Goal: Transaction & Acquisition: Purchase product/service

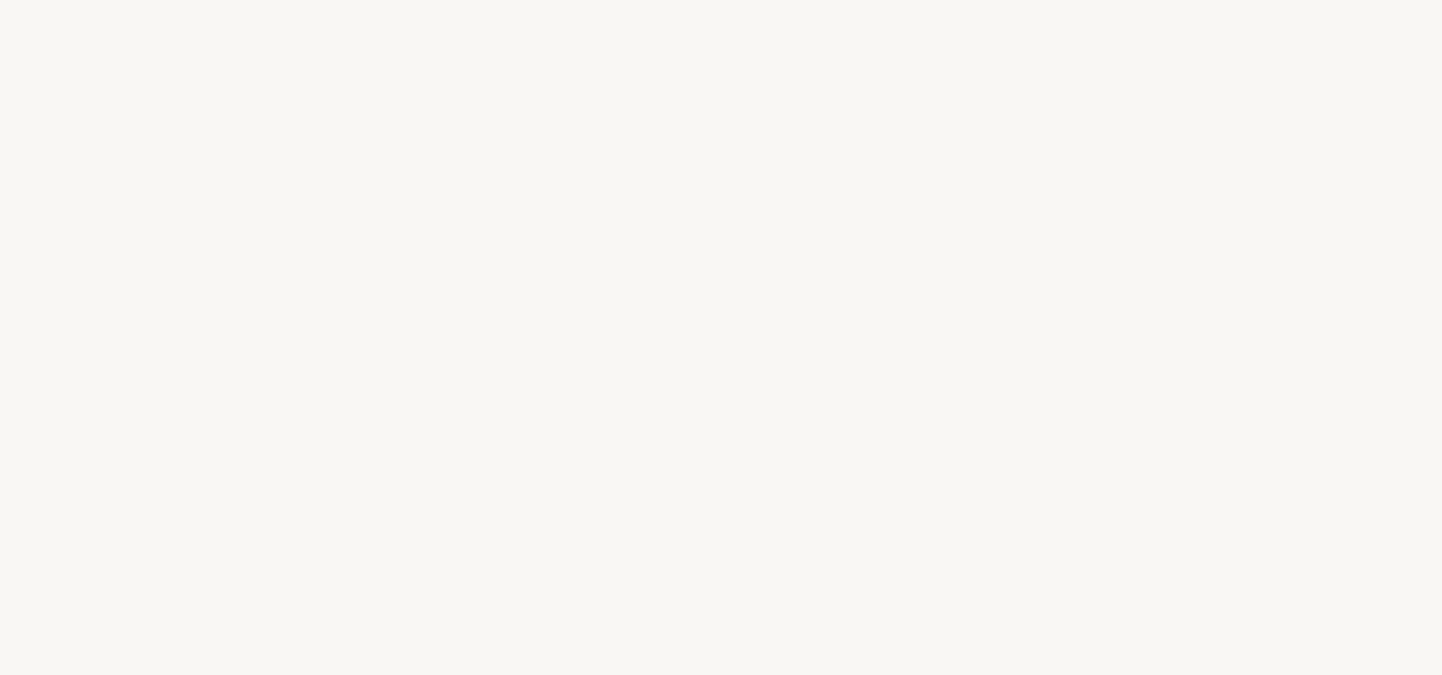
select select "DE"
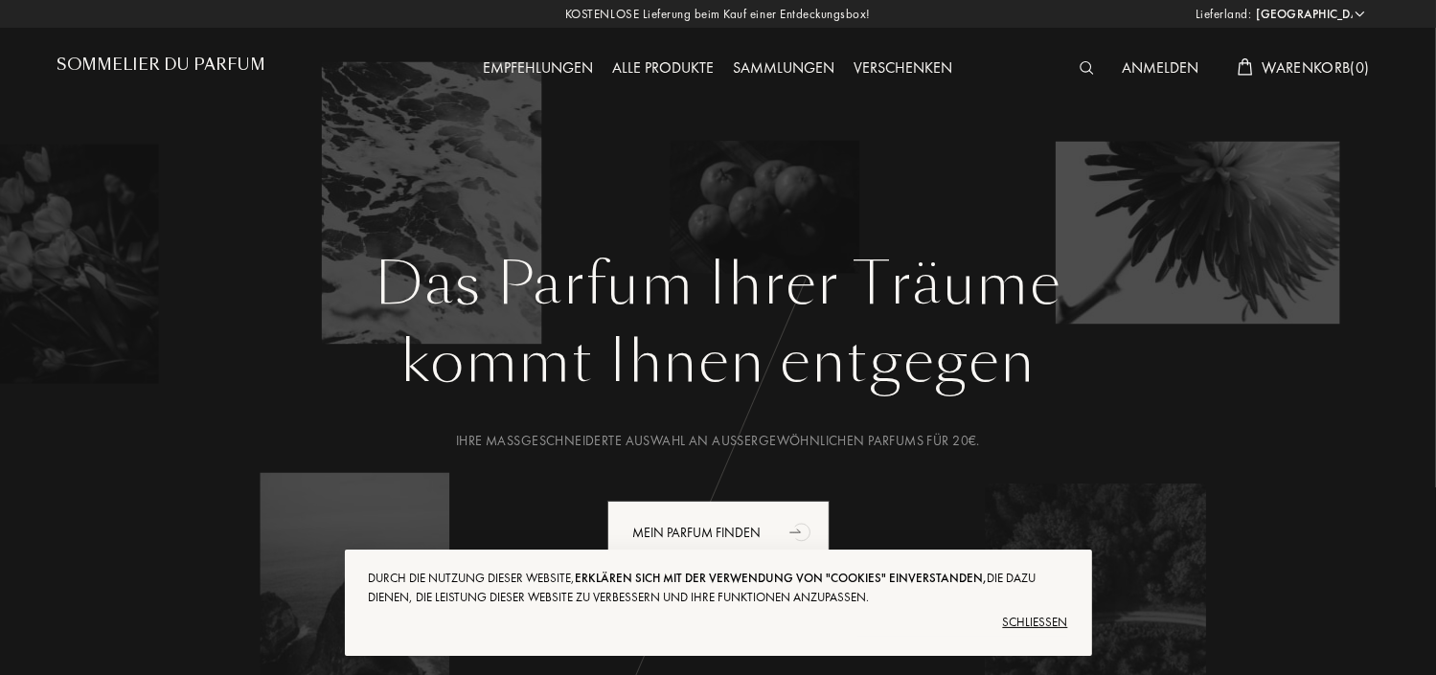
click at [1033, 616] on div "Schließen" at bounding box center [718, 622] width 699 height 31
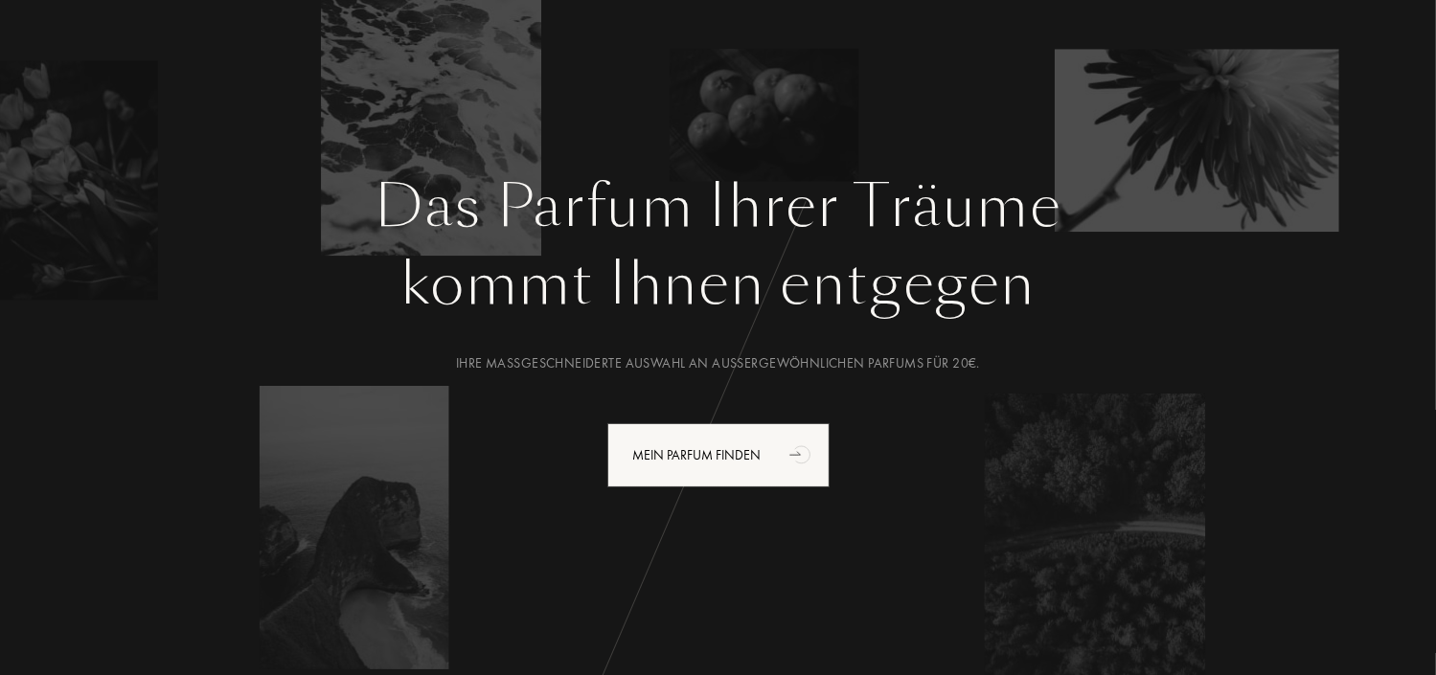
scroll to position [109, 0]
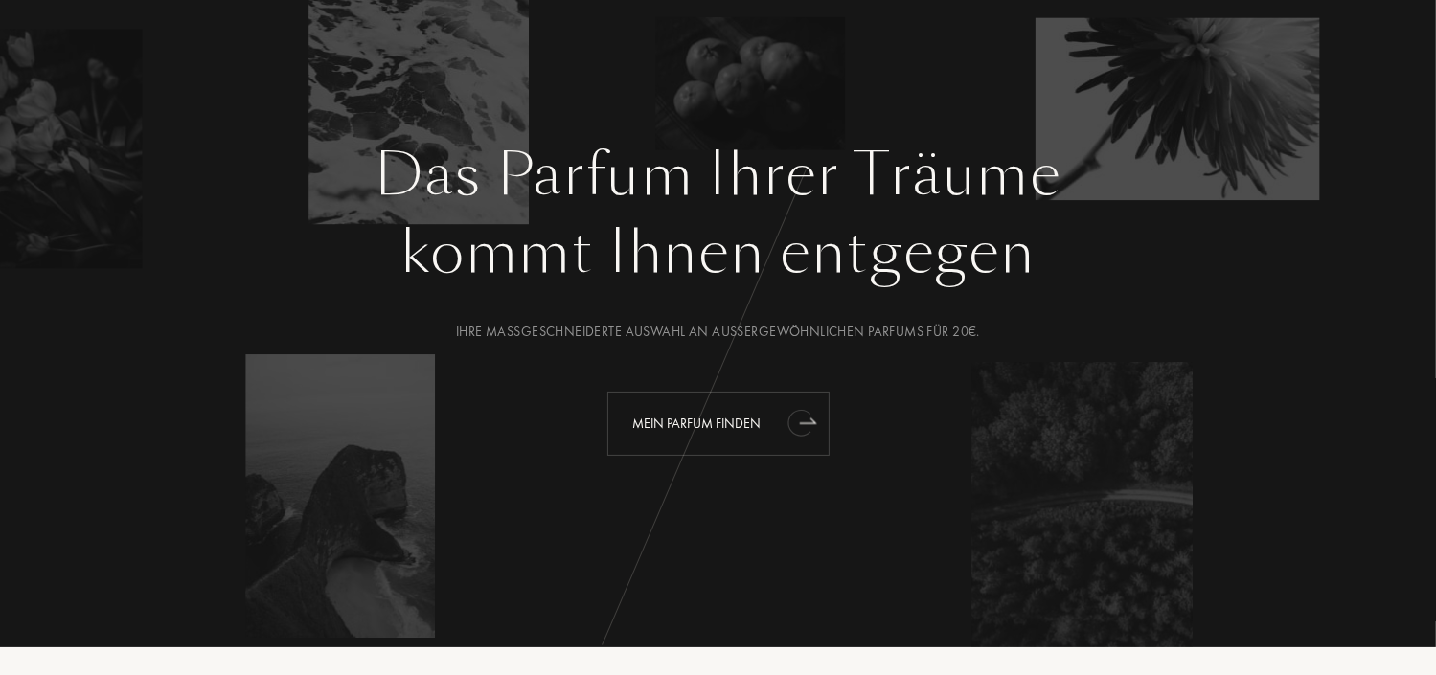
click at [734, 417] on div "Mein Parfum finden" at bounding box center [718, 424] width 222 height 64
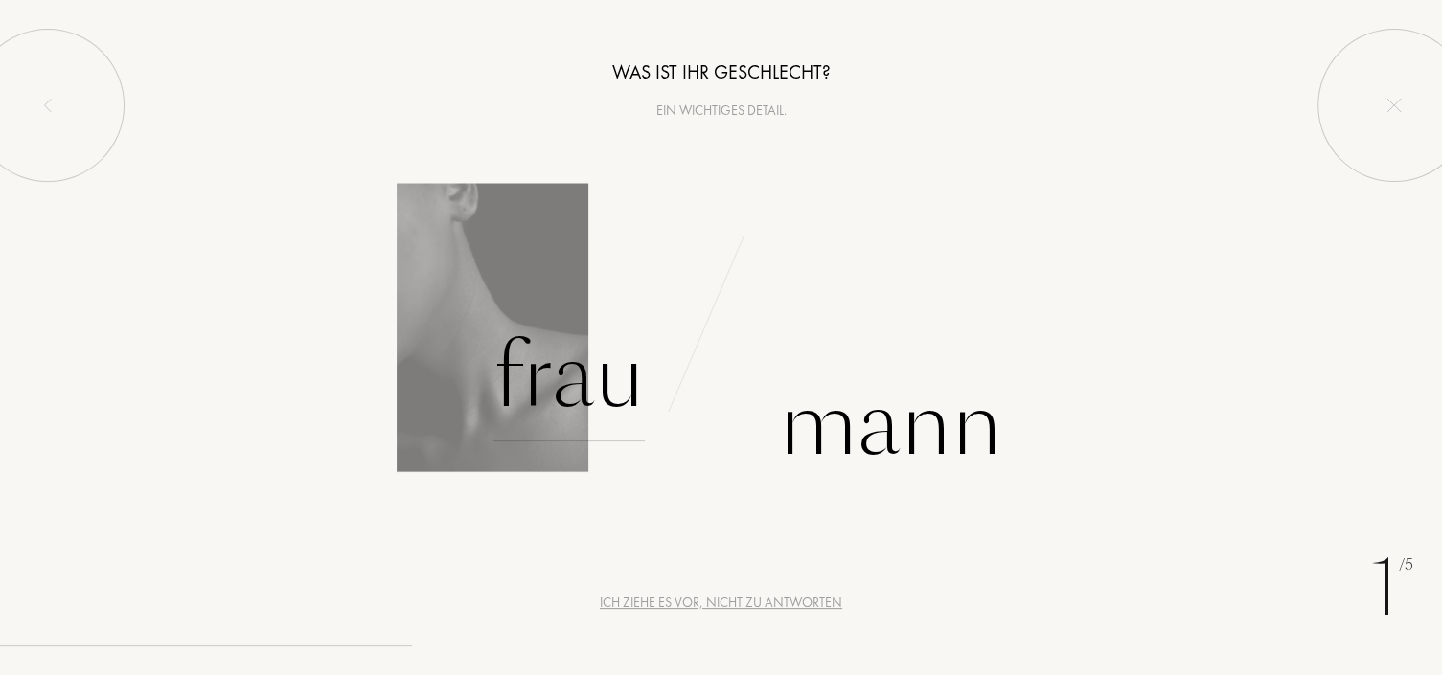
click at [593, 382] on div "Frau" at bounding box center [568, 376] width 151 height 129
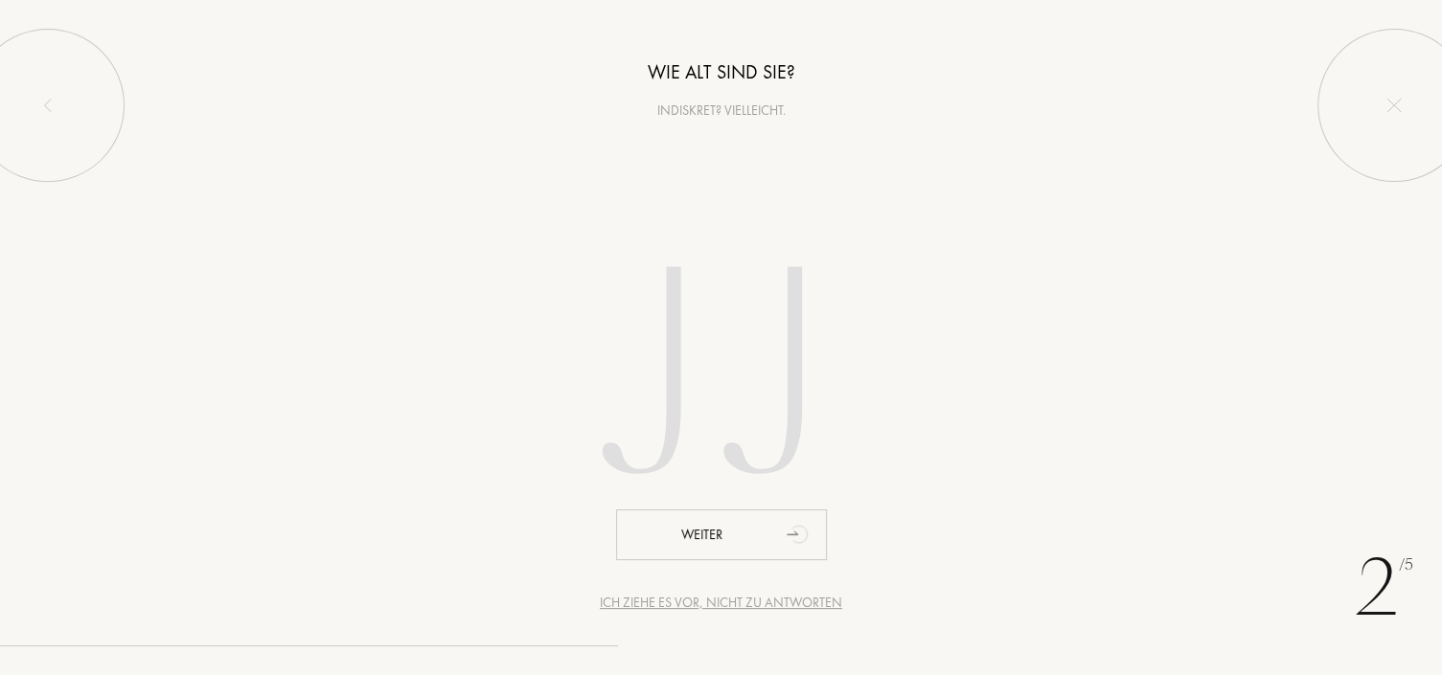
click at [627, 385] on input "number" at bounding box center [721, 382] width 546 height 388
type input "1"
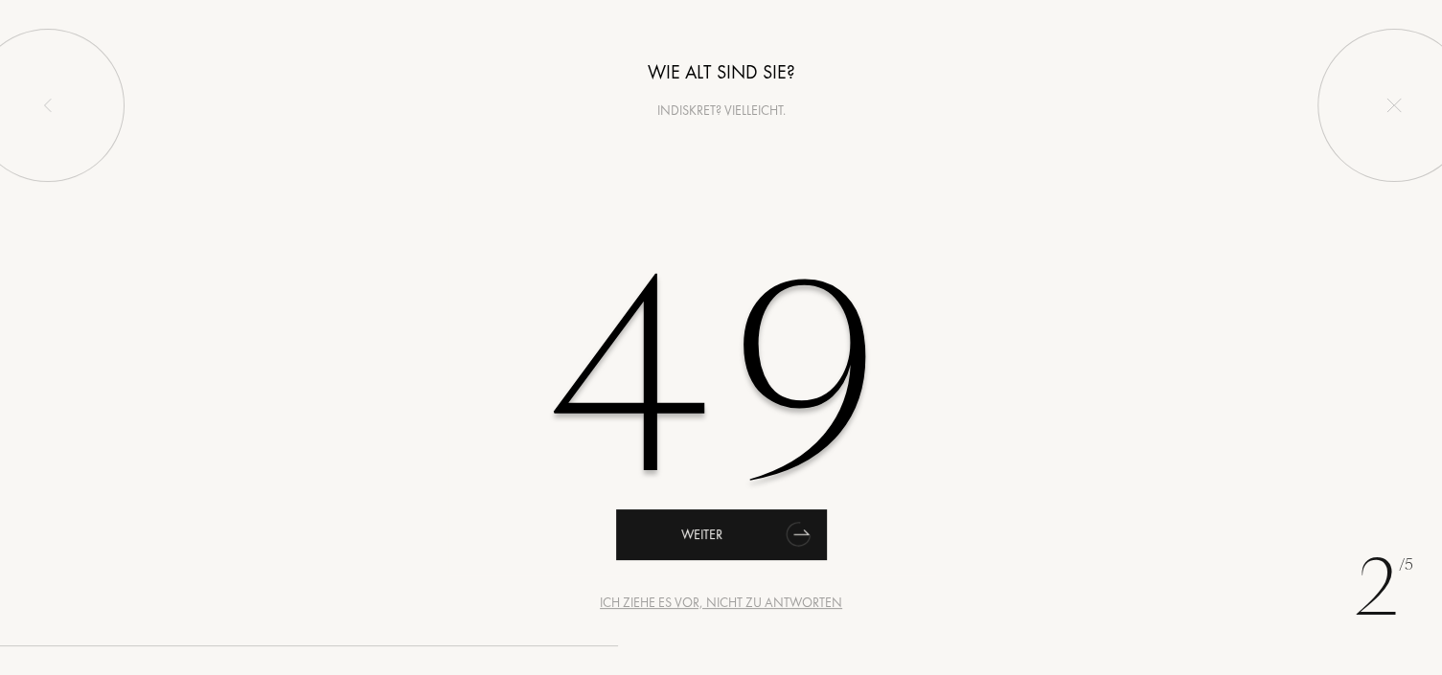
type input "49"
click at [698, 547] on div "Weiter" at bounding box center [721, 535] width 211 height 51
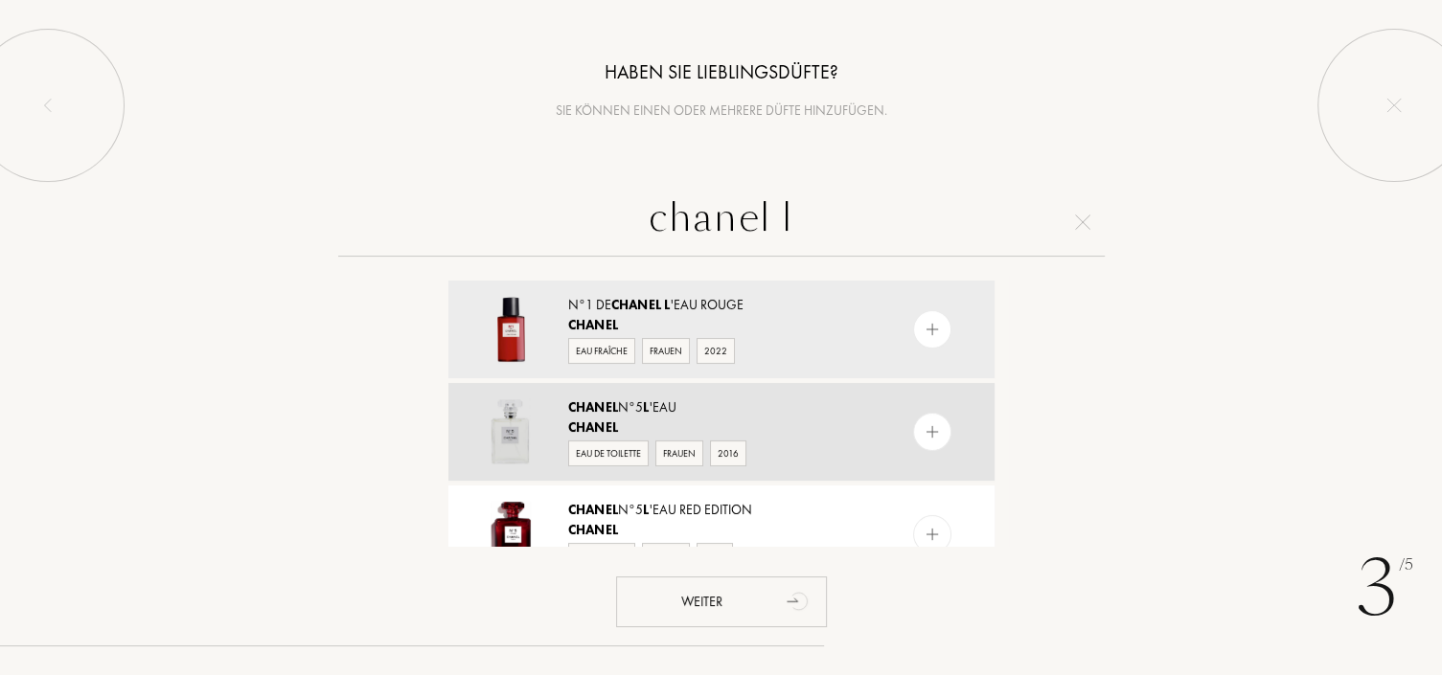
type input "chanel l"
click at [609, 412] on span "Chanel" at bounding box center [593, 406] width 51 height 17
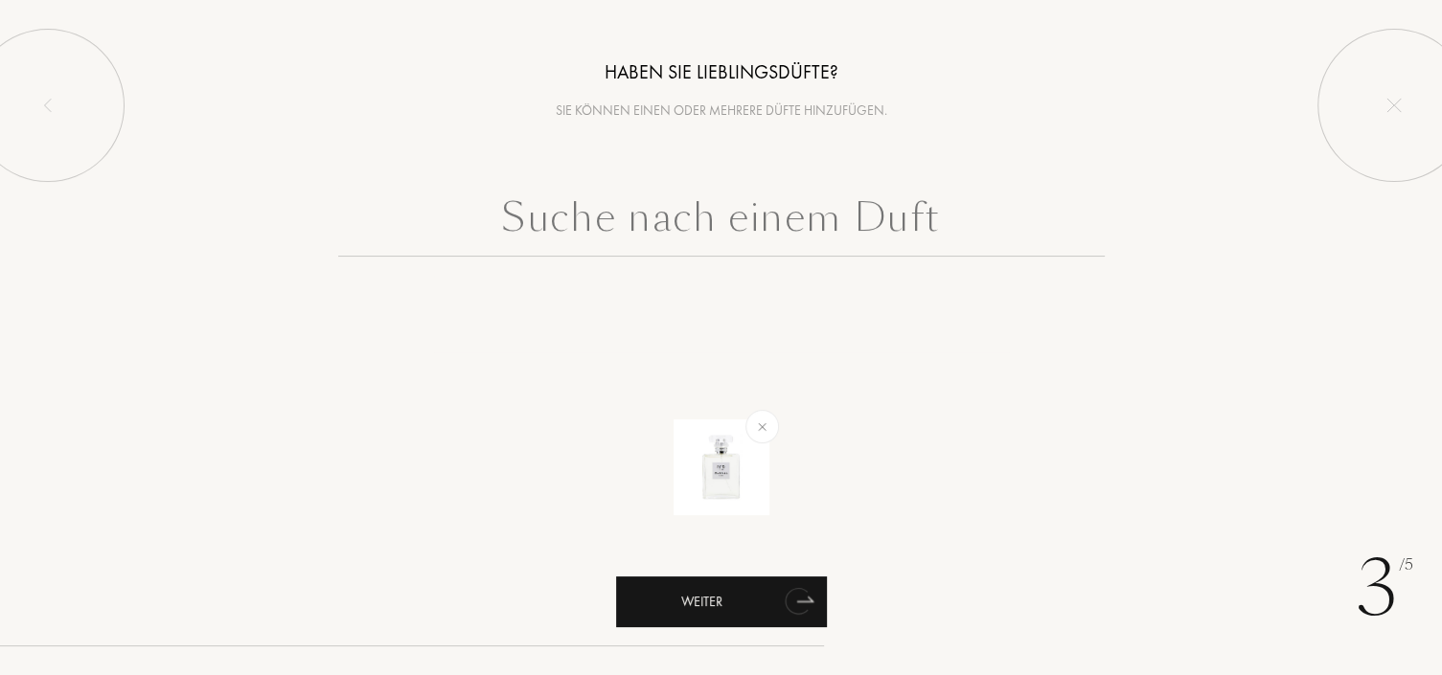
click at [733, 595] on div "Weiter" at bounding box center [721, 602] width 211 height 51
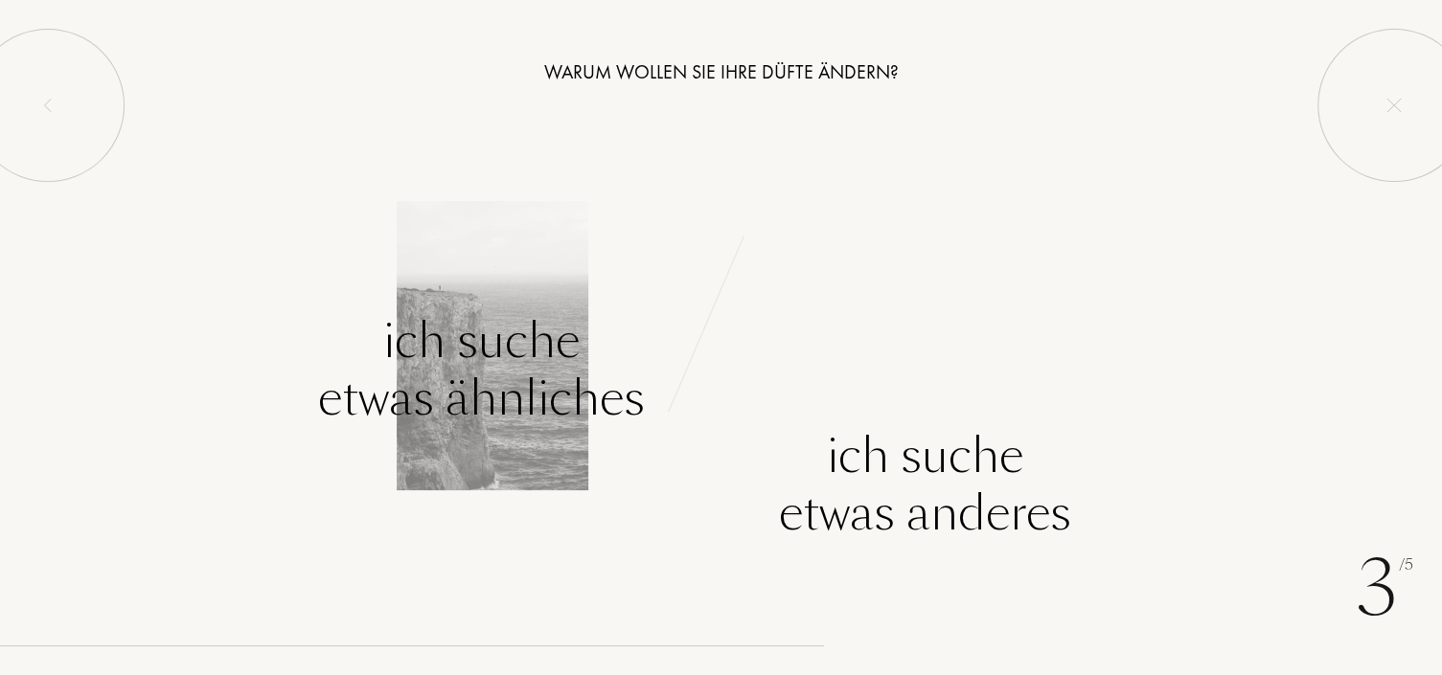
click at [479, 386] on div "Ich suche etwas ähnliches" at bounding box center [481, 369] width 327 height 115
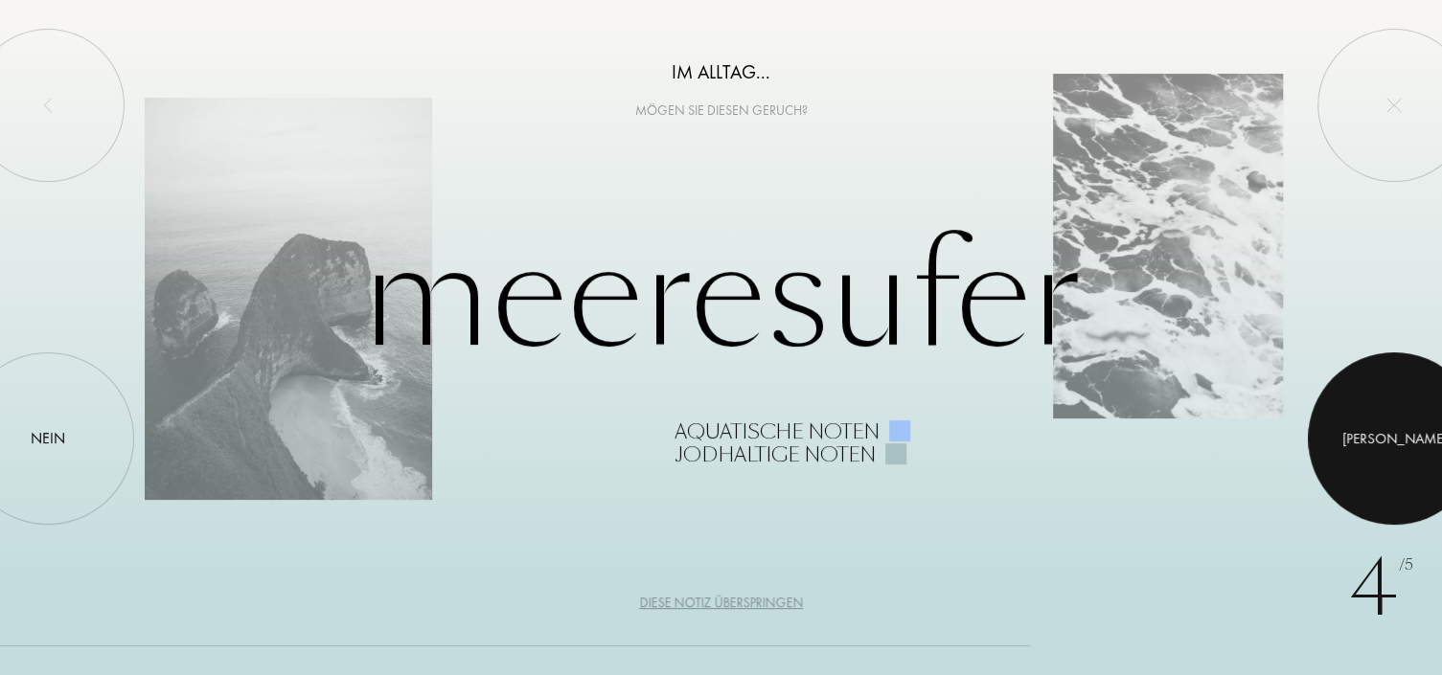
click at [1360, 422] on div at bounding box center [1394, 438] width 172 height 172
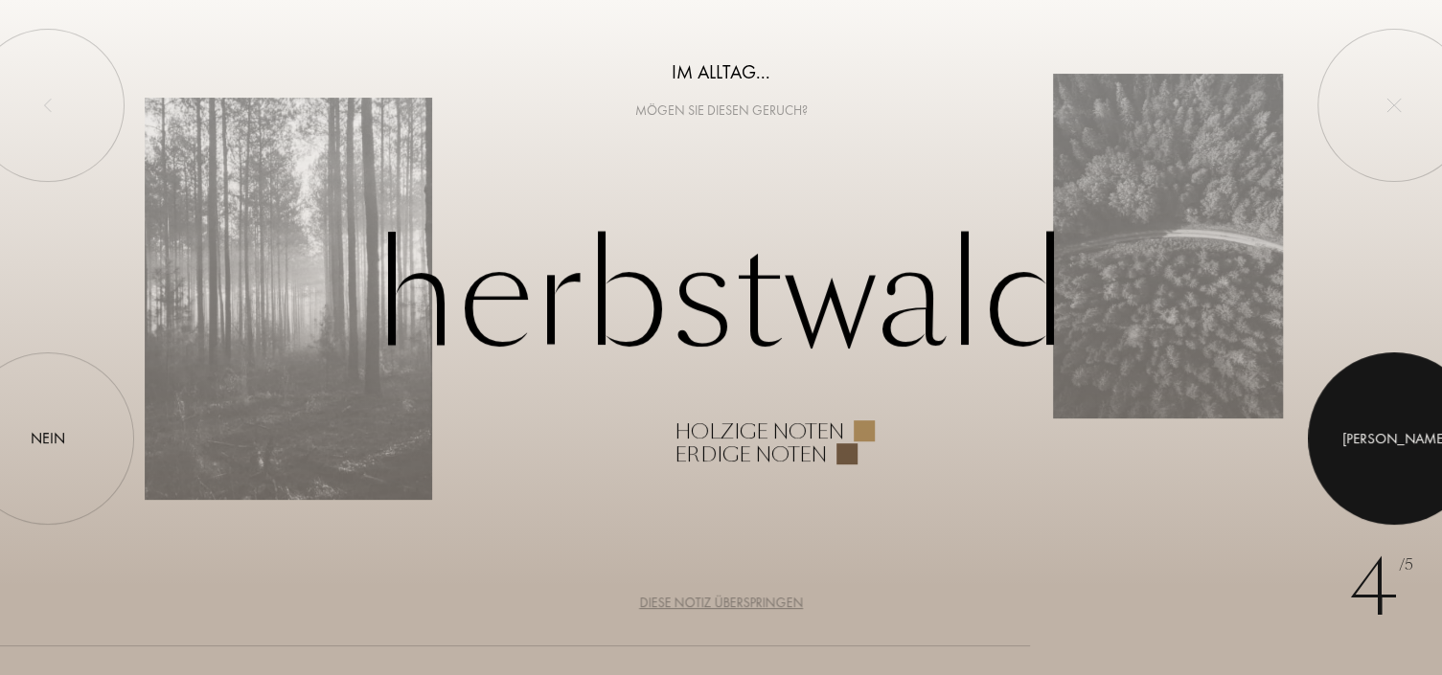
click at [1348, 398] on div at bounding box center [1394, 438] width 172 height 172
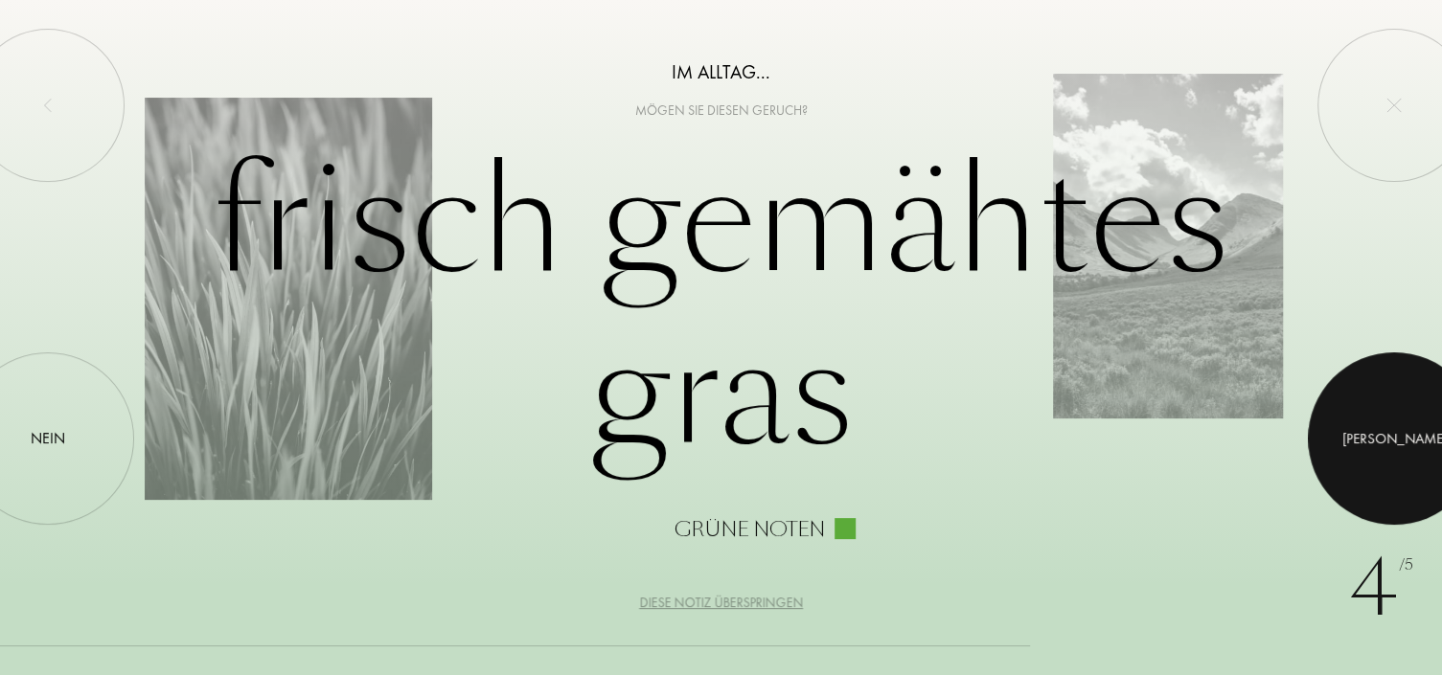
click at [1381, 418] on div at bounding box center [1394, 438] width 172 height 172
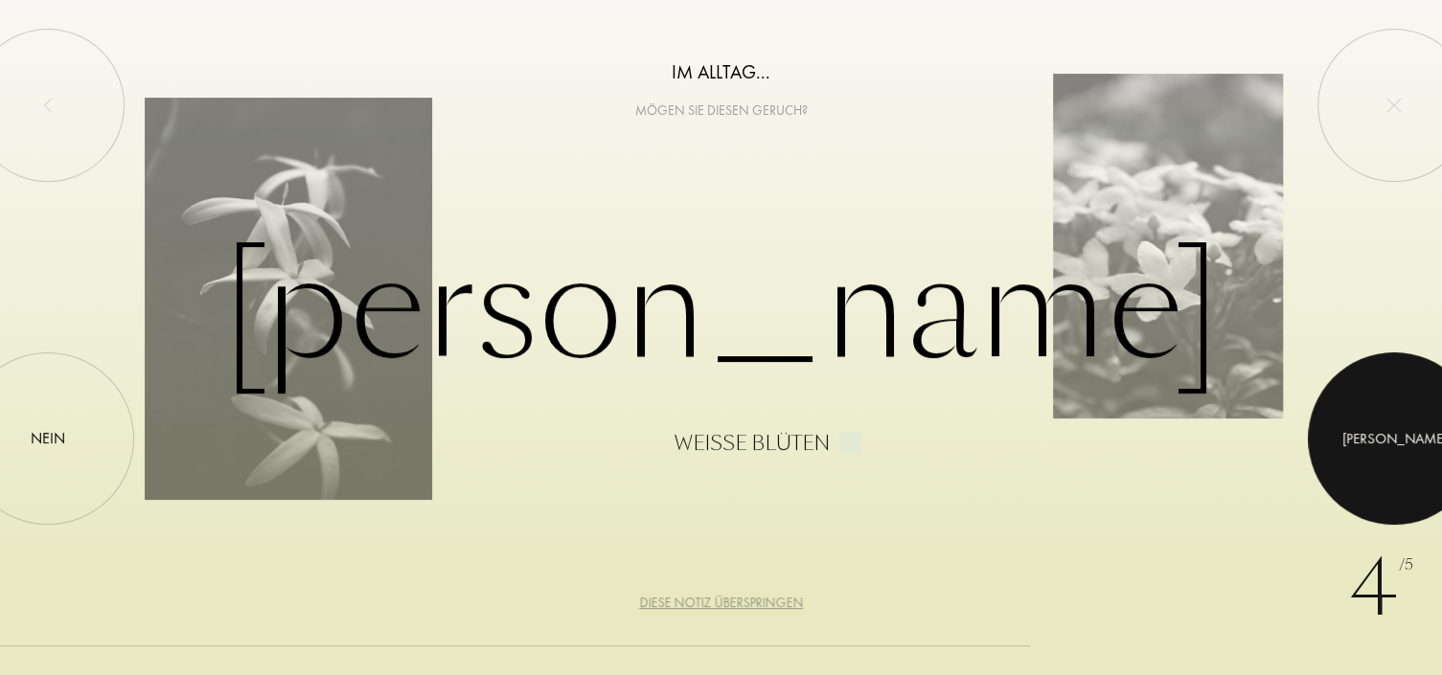
click at [1376, 441] on div at bounding box center [1394, 438] width 172 height 172
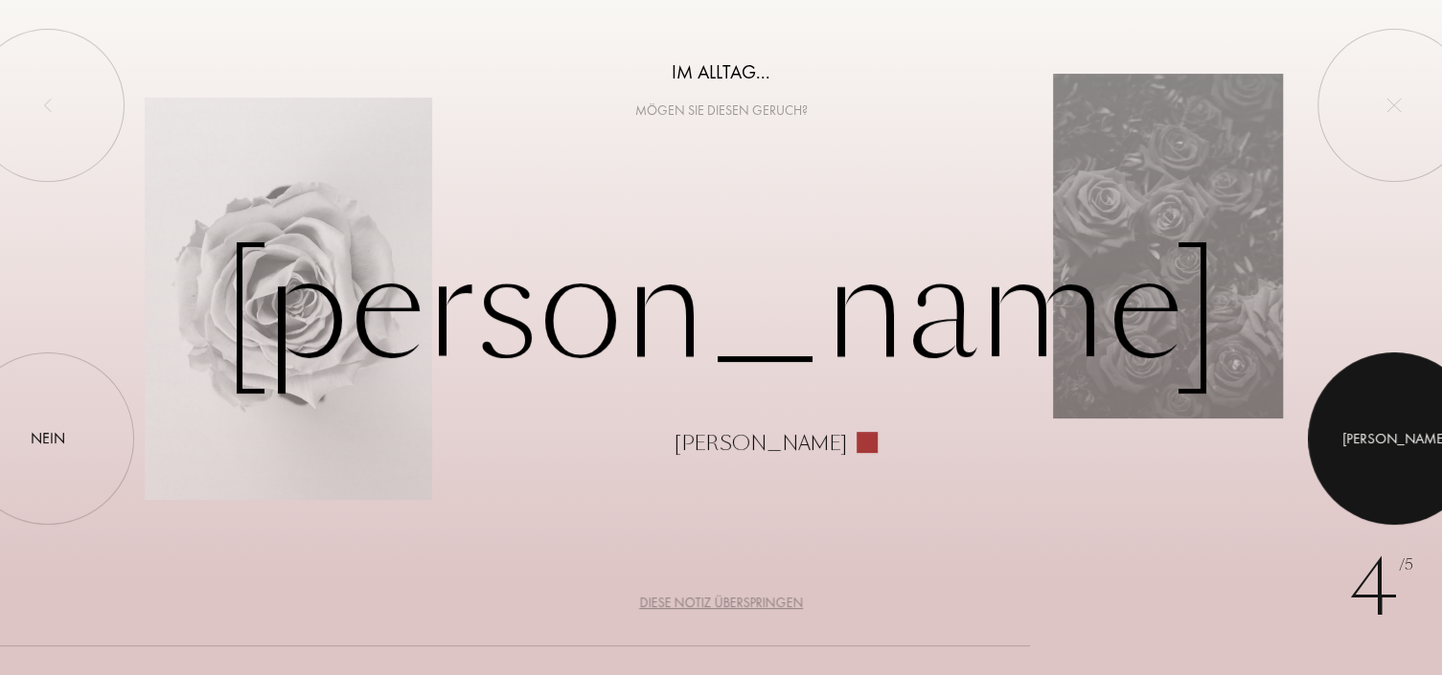
click at [1353, 428] on div at bounding box center [1394, 438] width 172 height 172
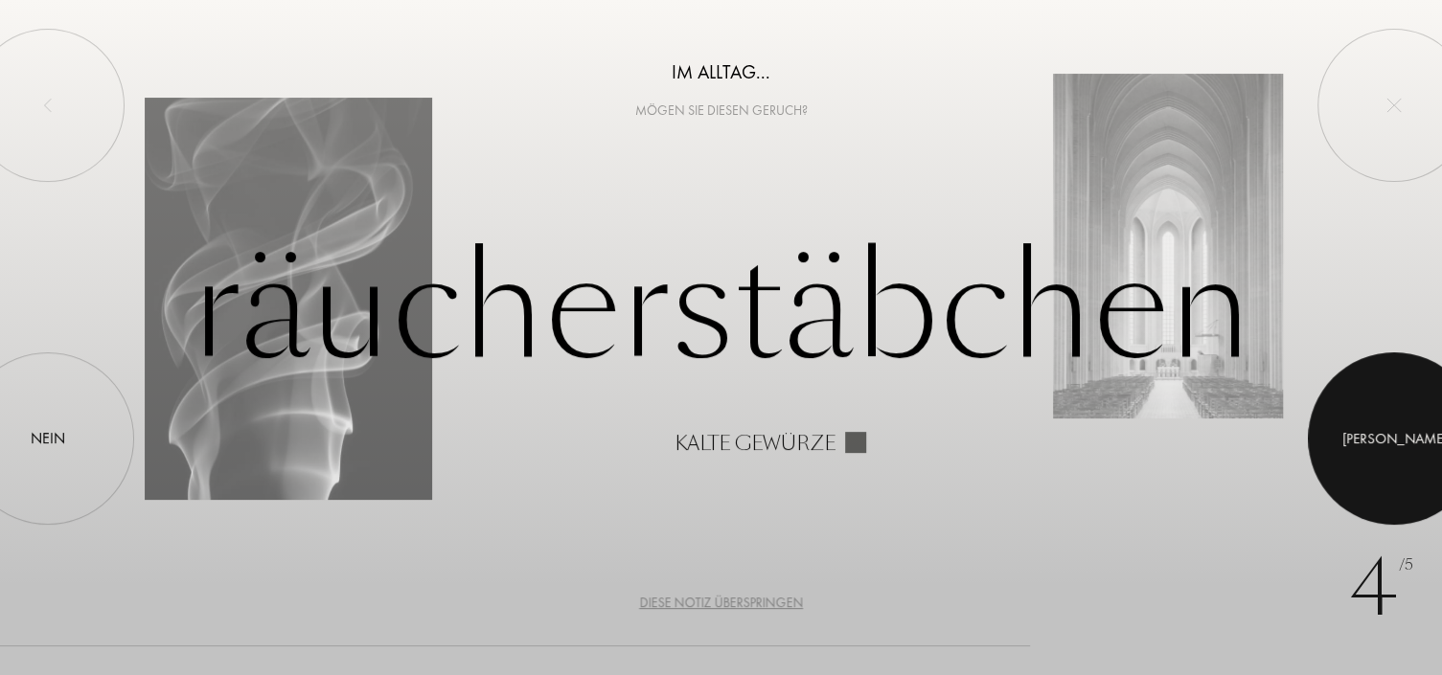
click at [1394, 436] on div "Ja" at bounding box center [1394, 439] width 104 height 22
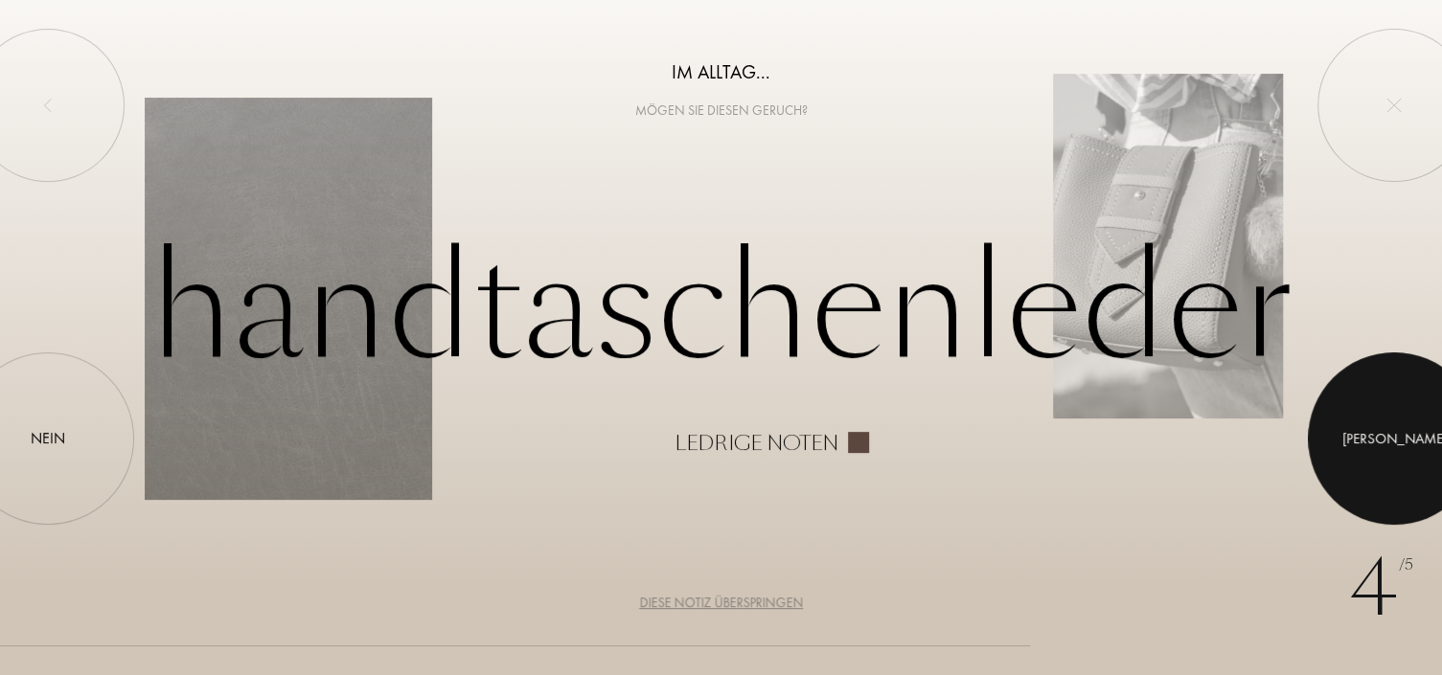
click at [1380, 429] on div at bounding box center [1394, 438] width 172 height 172
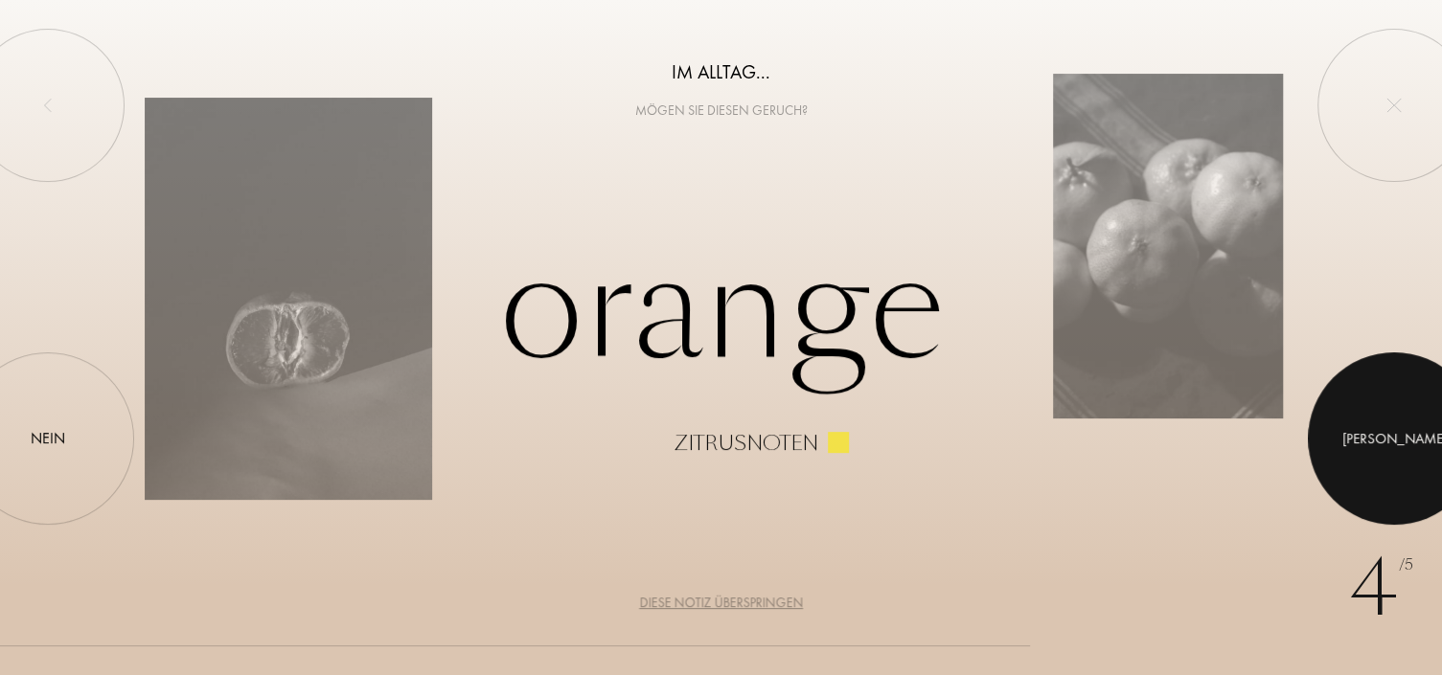
click at [1368, 439] on div at bounding box center [1394, 438] width 172 height 172
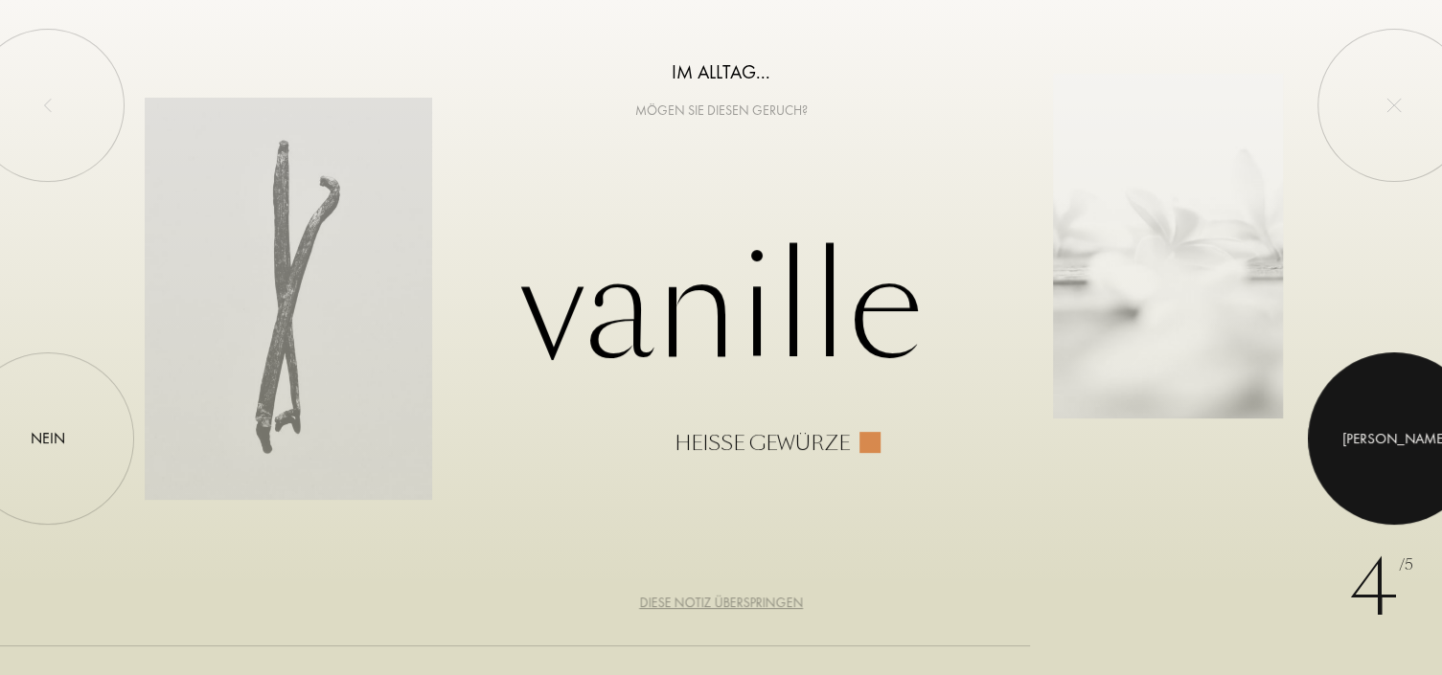
click at [1374, 457] on div at bounding box center [1394, 438] width 172 height 172
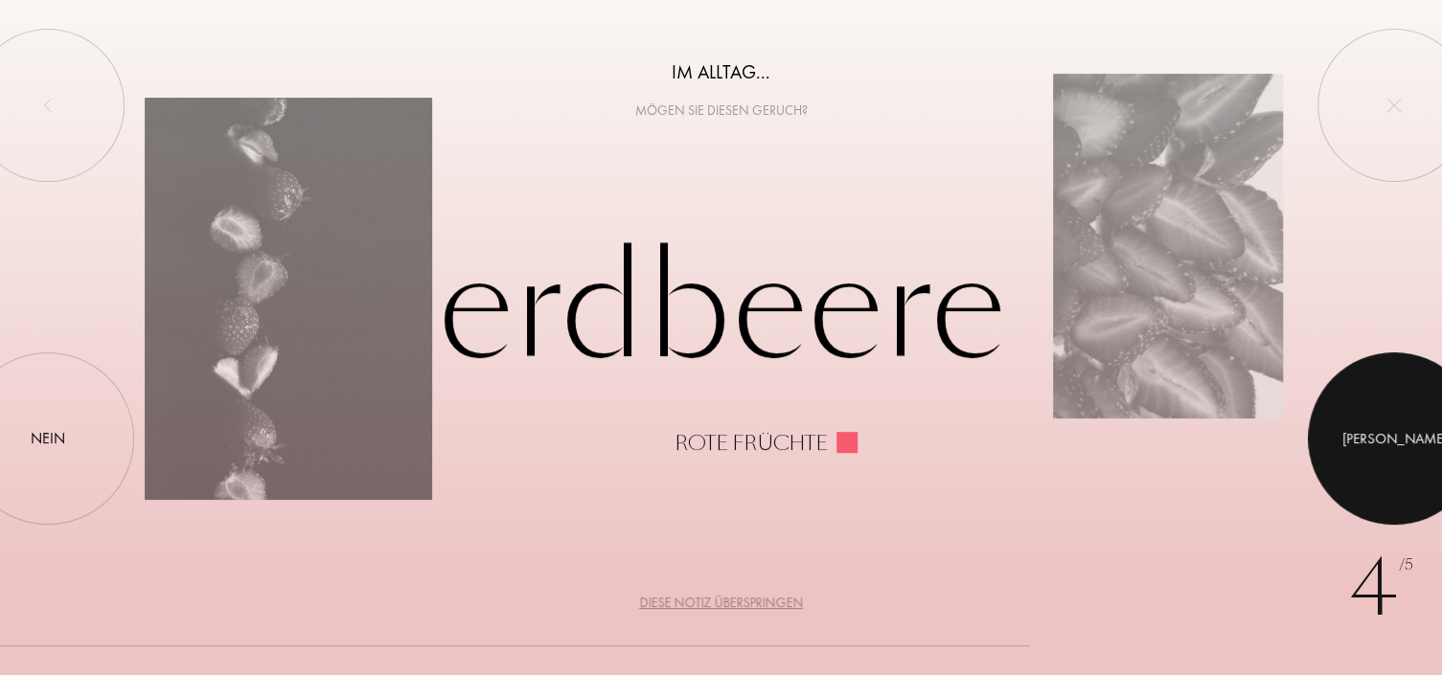
click at [1369, 443] on div at bounding box center [1394, 438] width 172 height 172
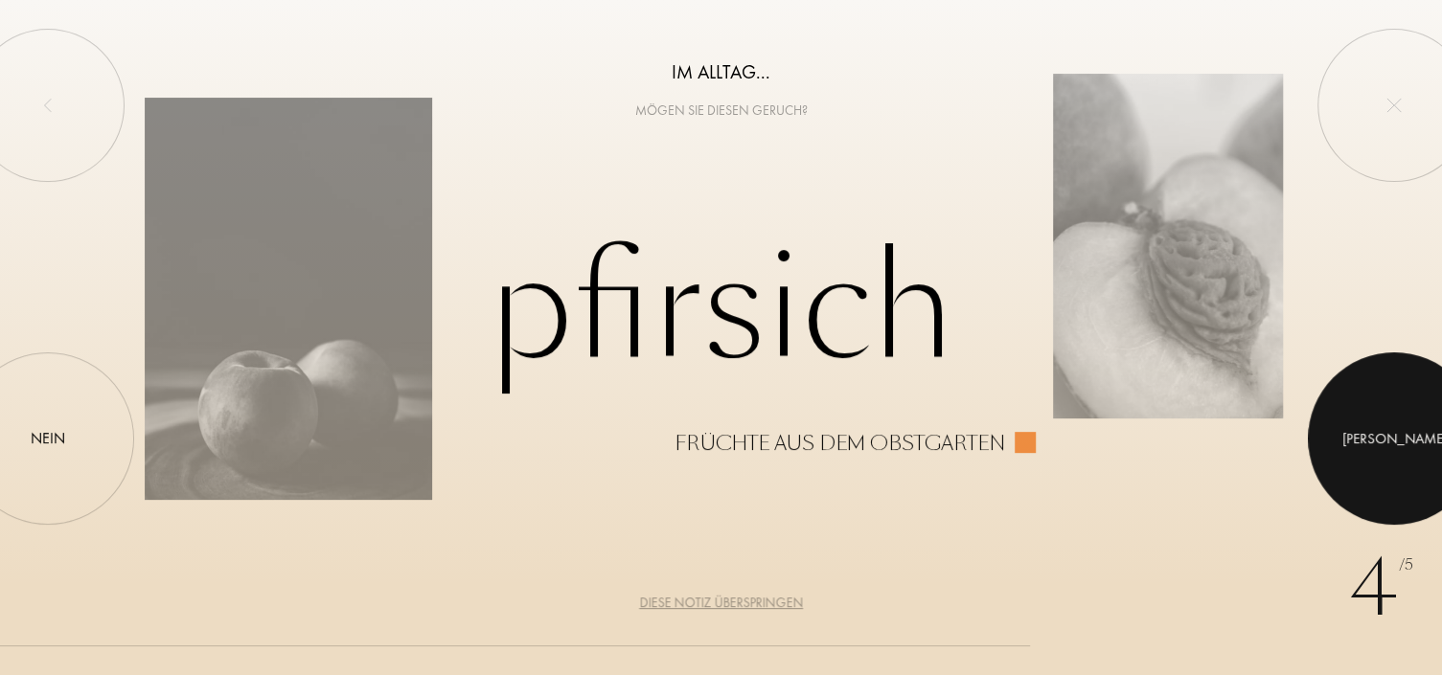
click at [1401, 474] on div at bounding box center [1394, 438] width 172 height 172
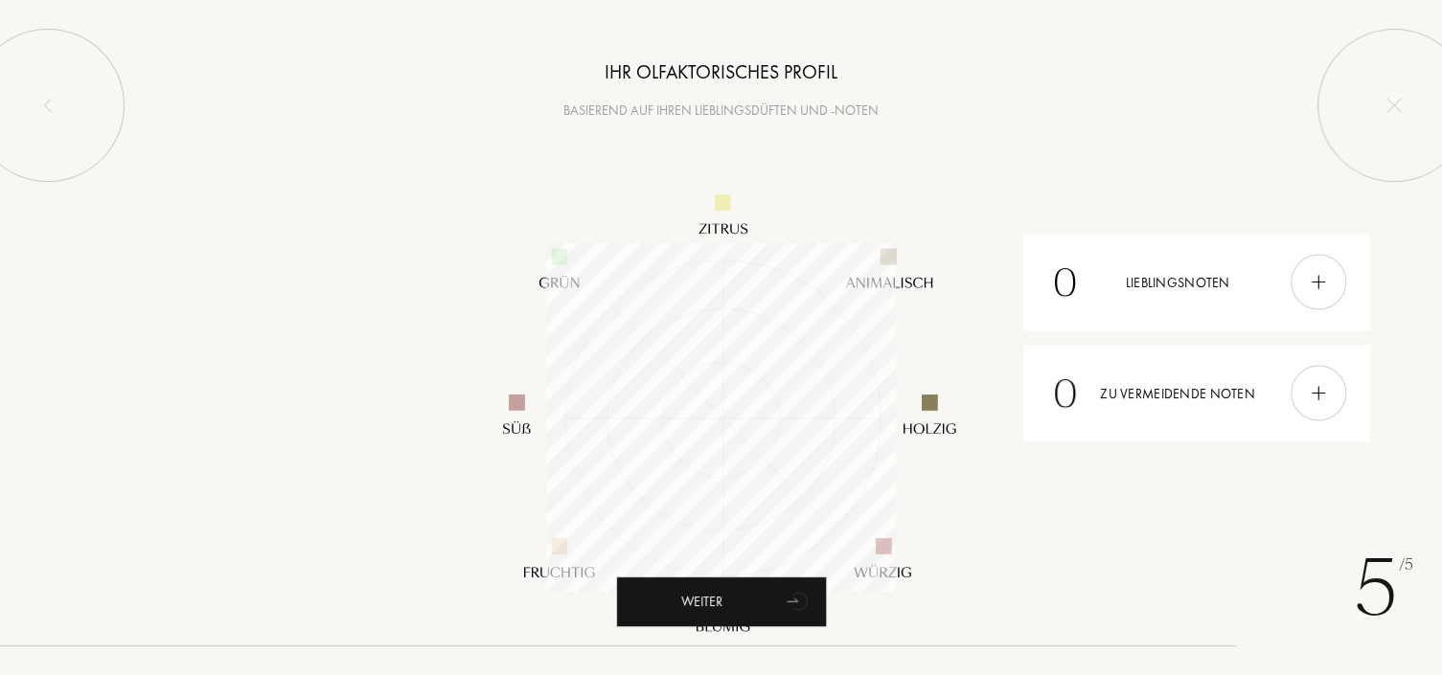
scroll to position [349, 349]
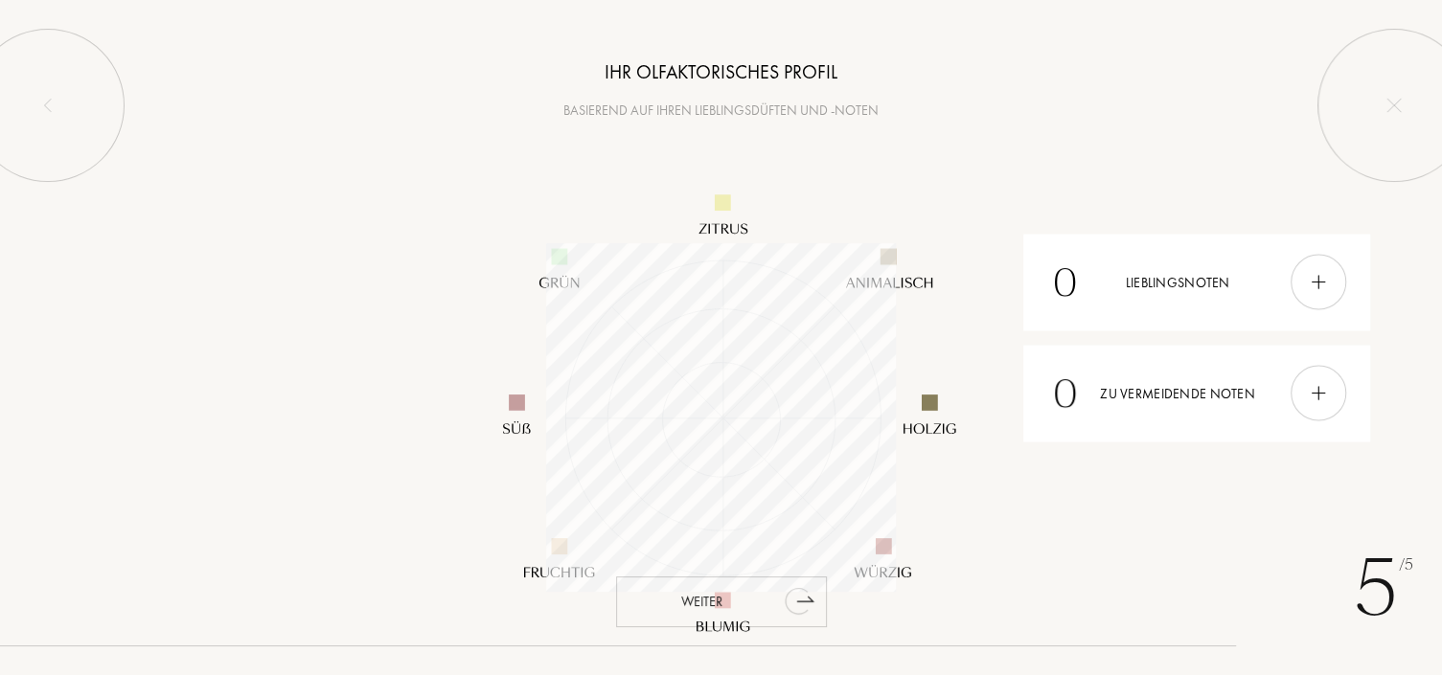
click at [750, 592] on div "Weiter" at bounding box center [721, 602] width 211 height 51
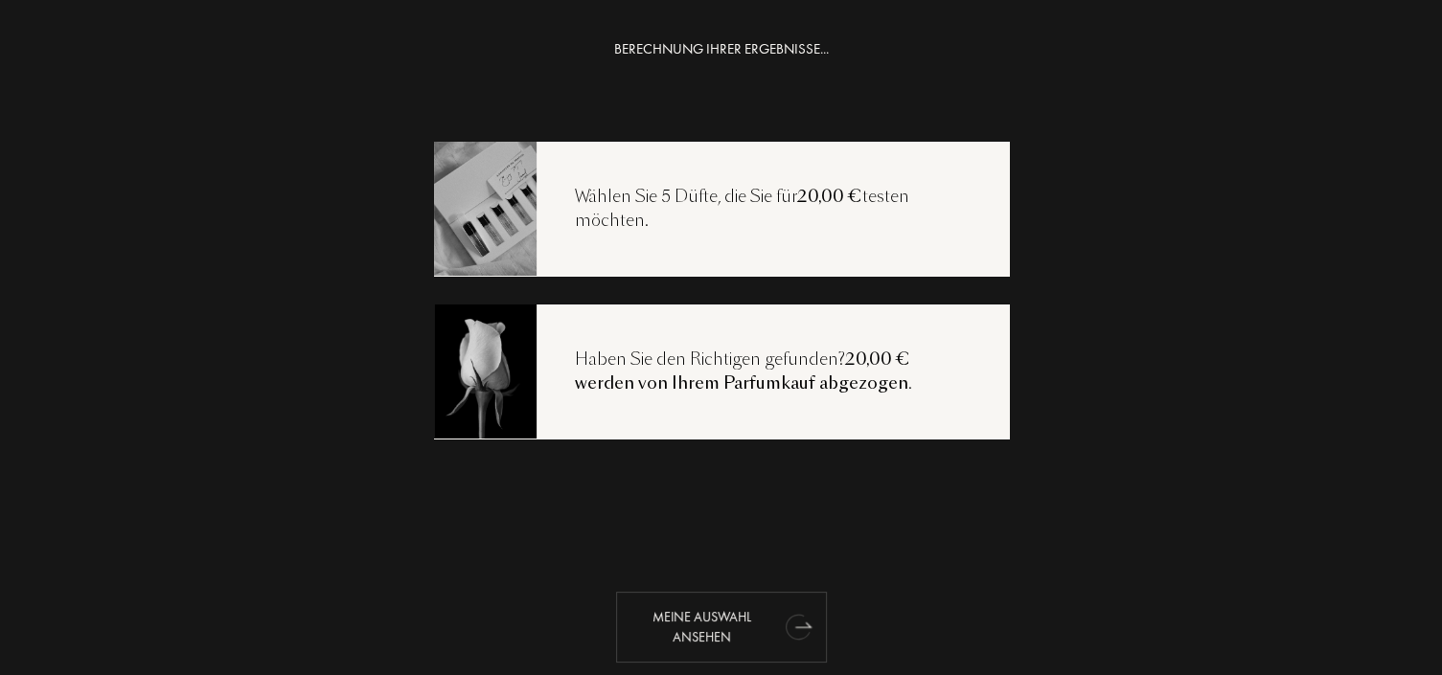
click at [698, 625] on div "Meine Auswahl ansehen" at bounding box center [721, 627] width 211 height 71
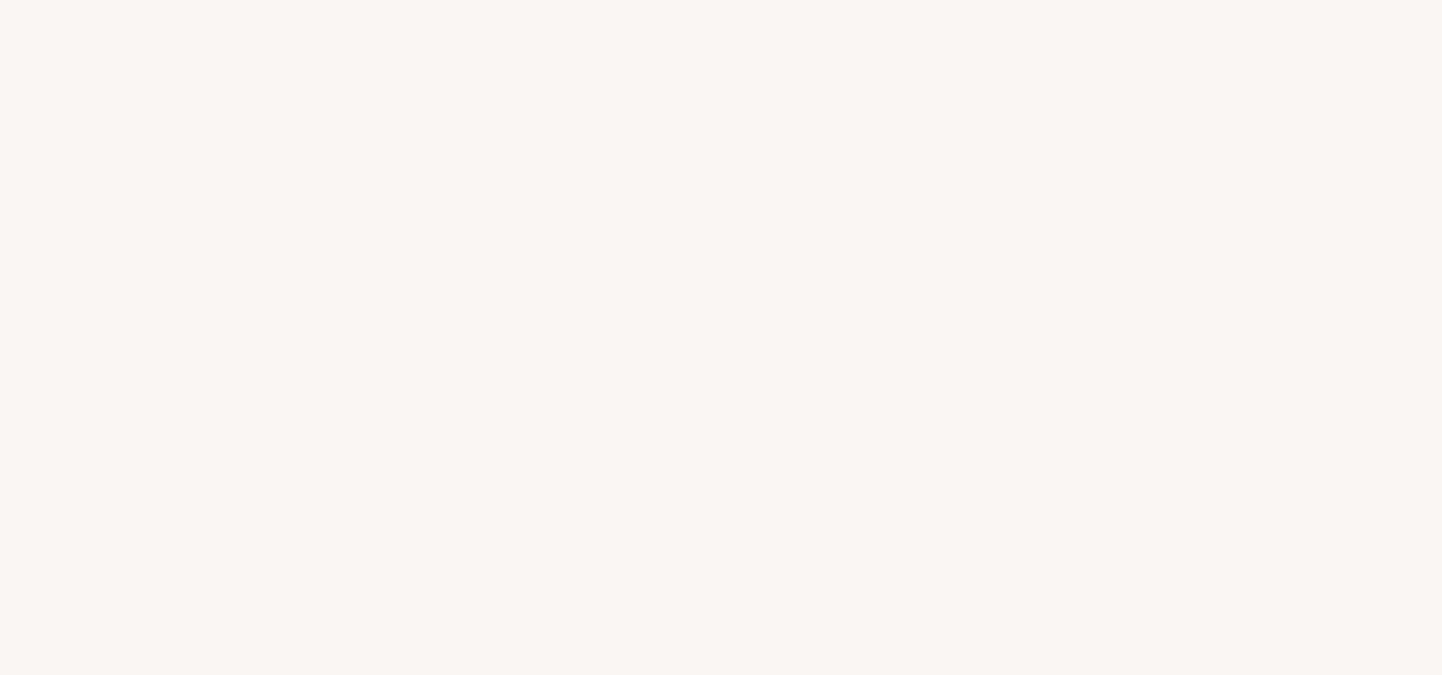
select select "DE"
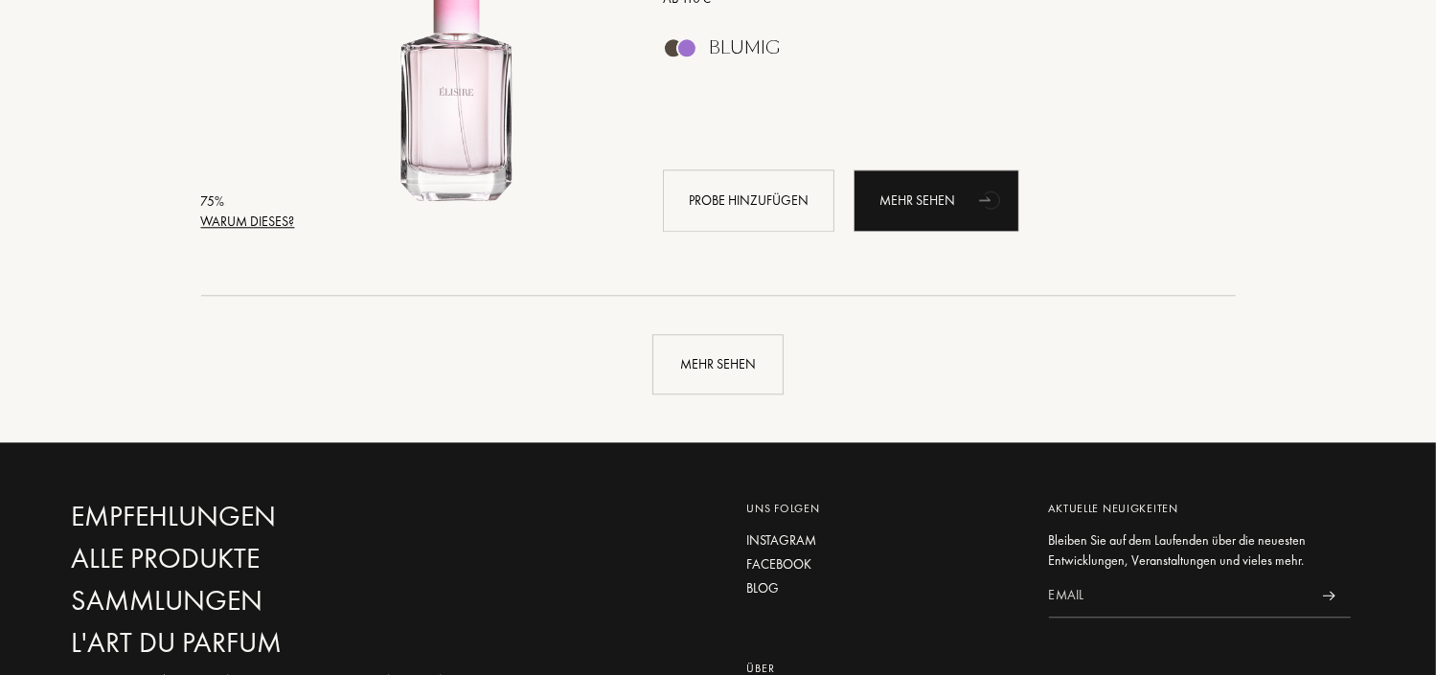
scroll to position [4611, 0]
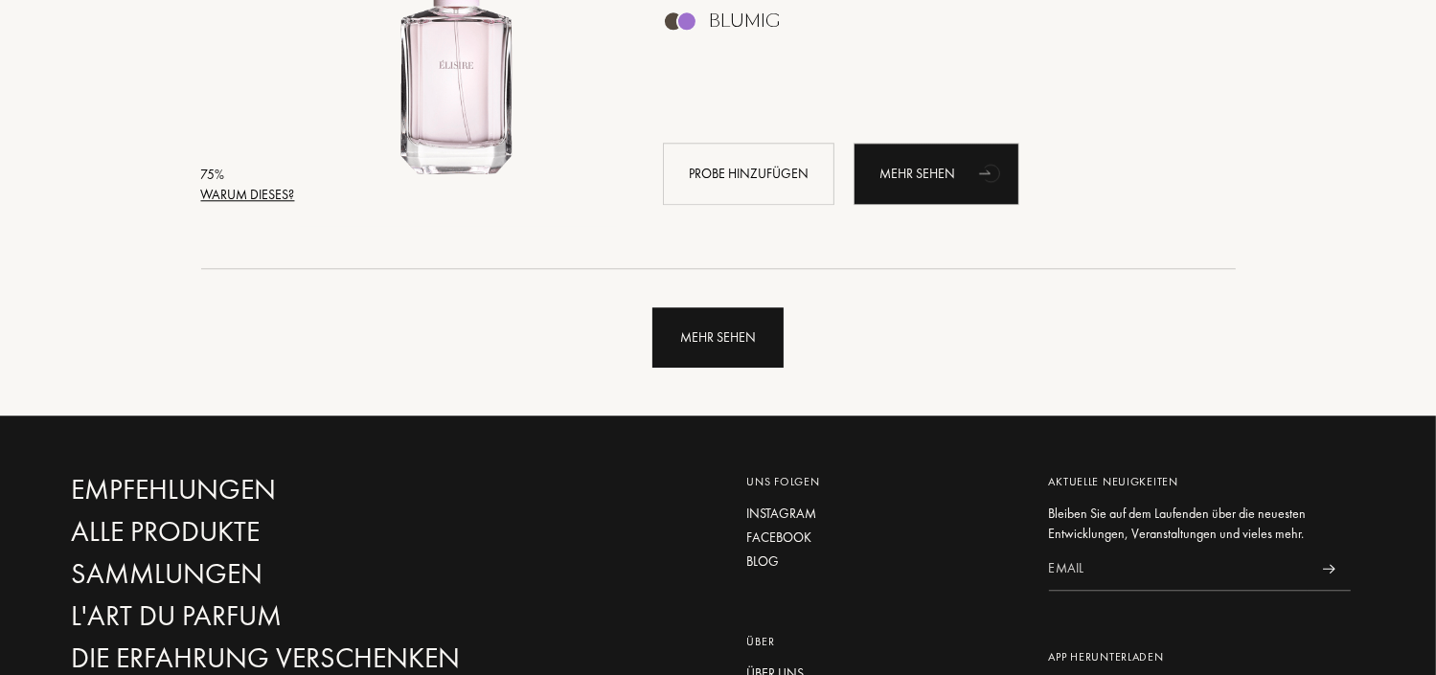
click at [724, 368] on div "Mehr sehen" at bounding box center [717, 337] width 131 height 60
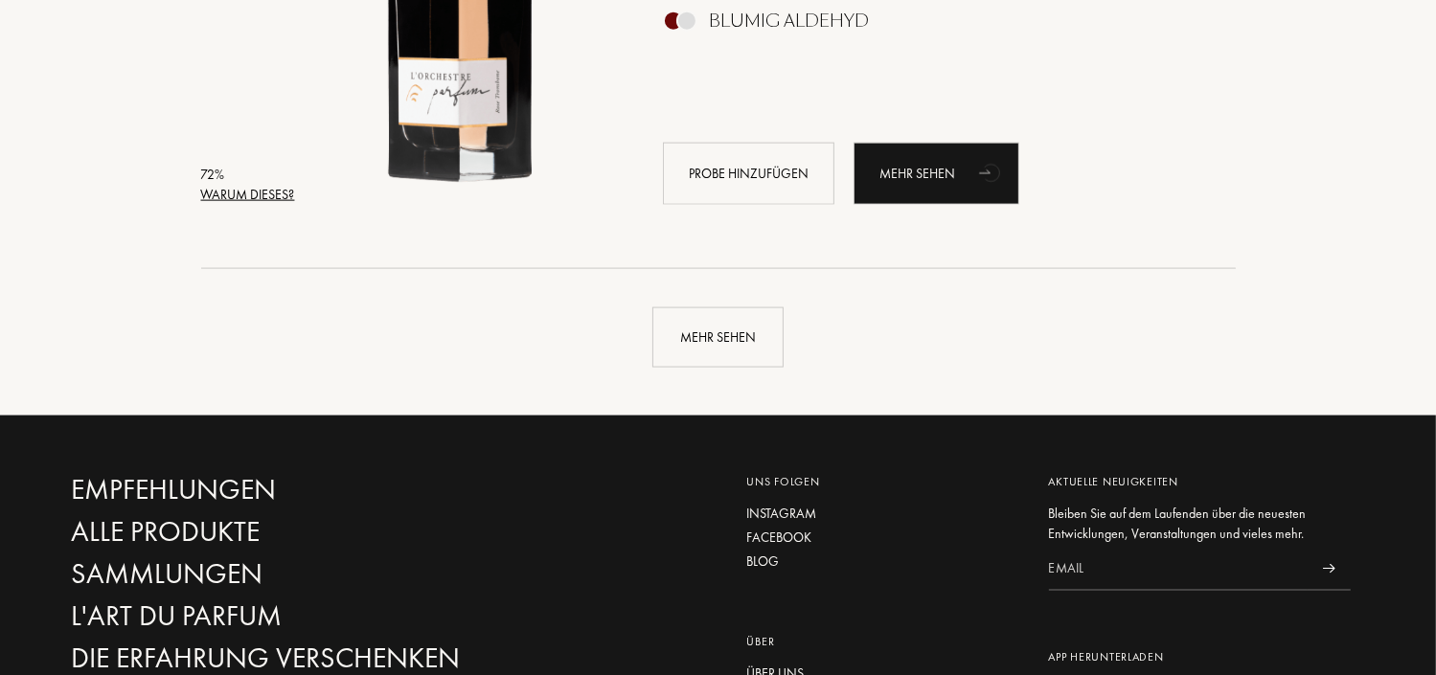
scroll to position [9187, 0]
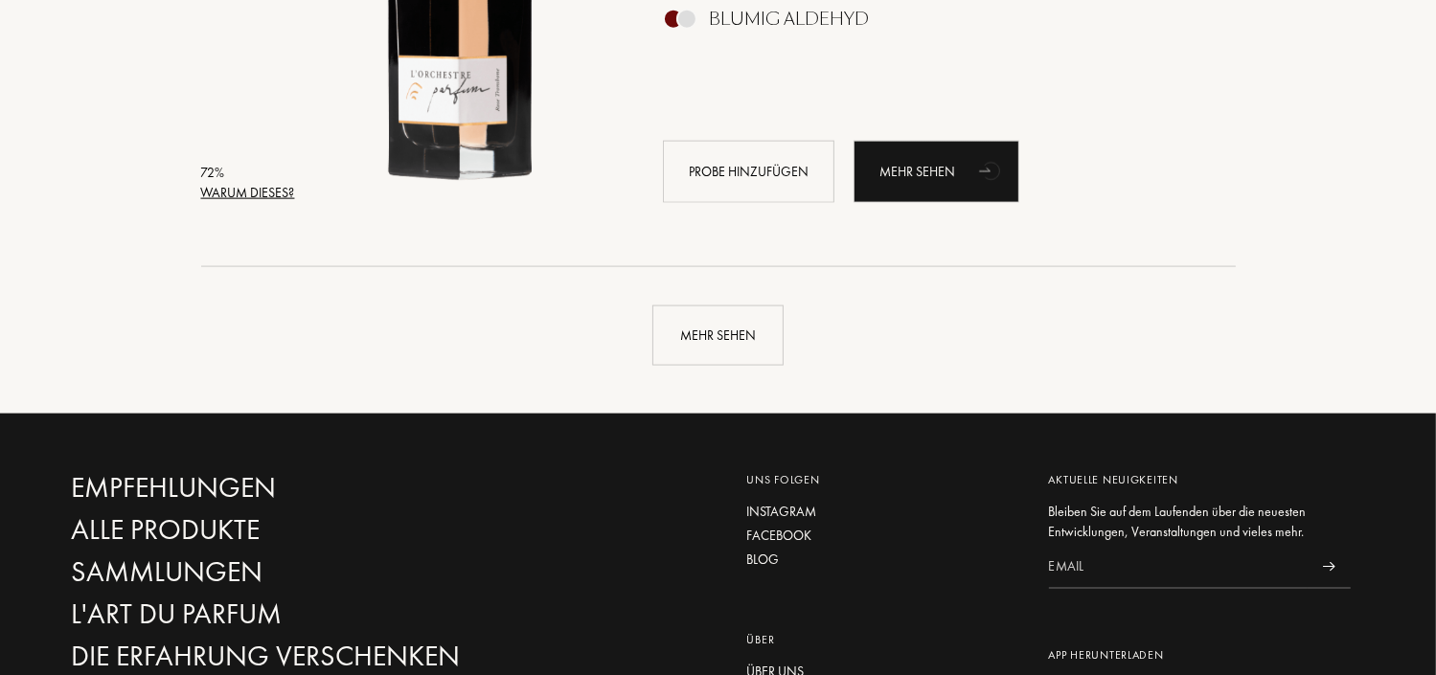
drag, startPoint x: 1432, startPoint y: 23, endPoint x: 1444, endPoint y: 42, distance: 22.3
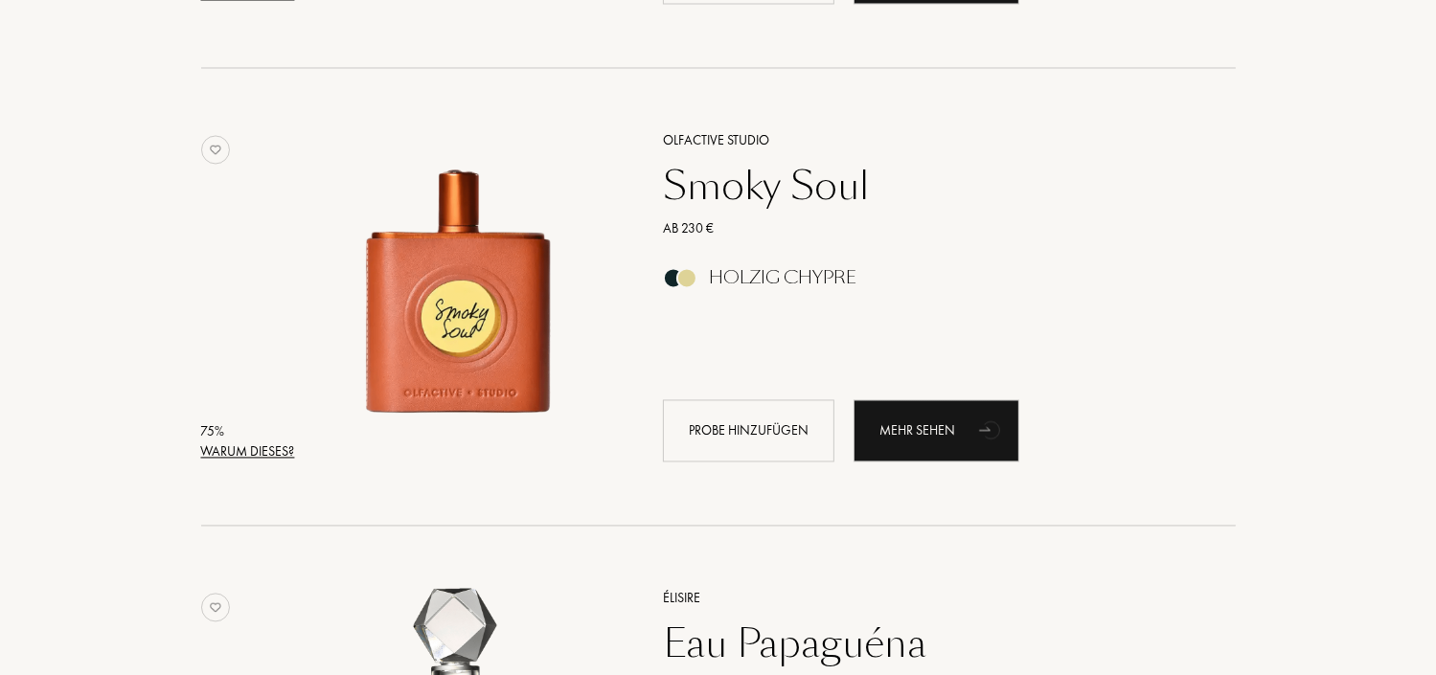
scroll to position [3435, 0]
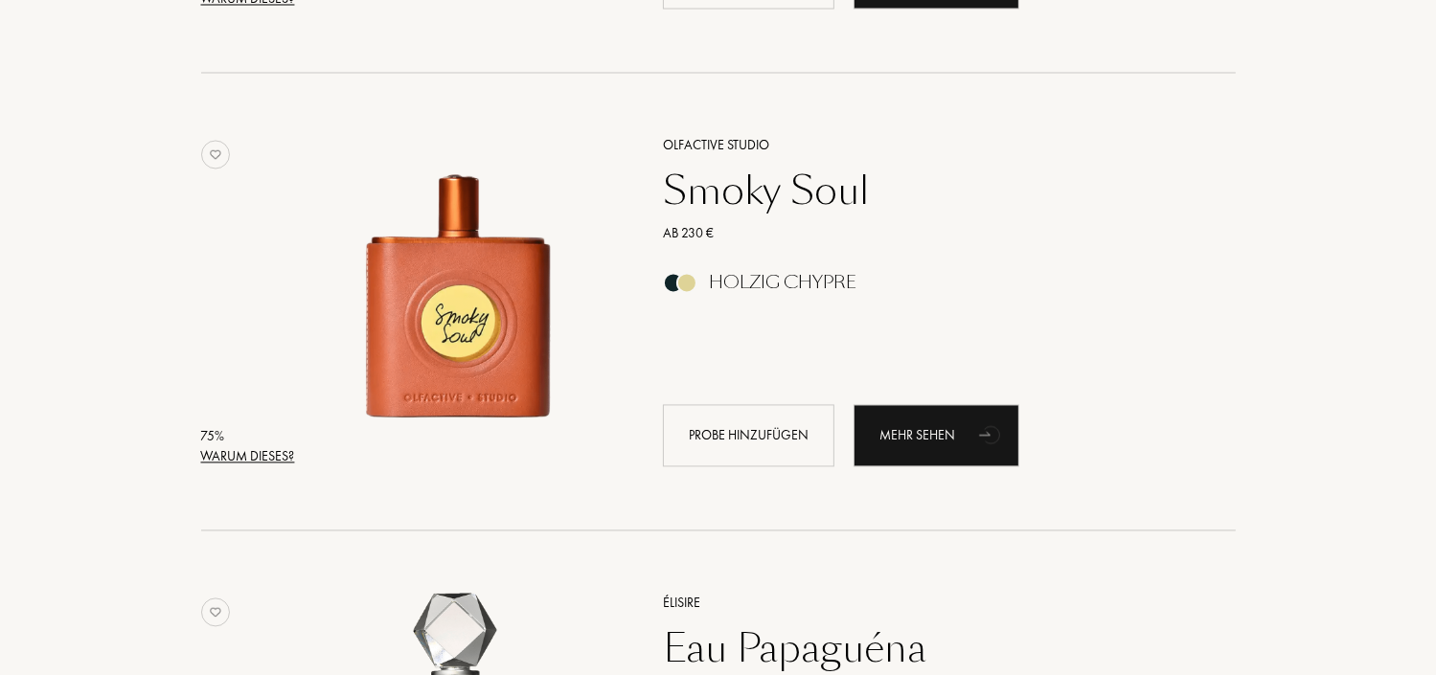
click at [1198, 155] on div "Olfactive Studio" at bounding box center [927, 145] width 558 height 20
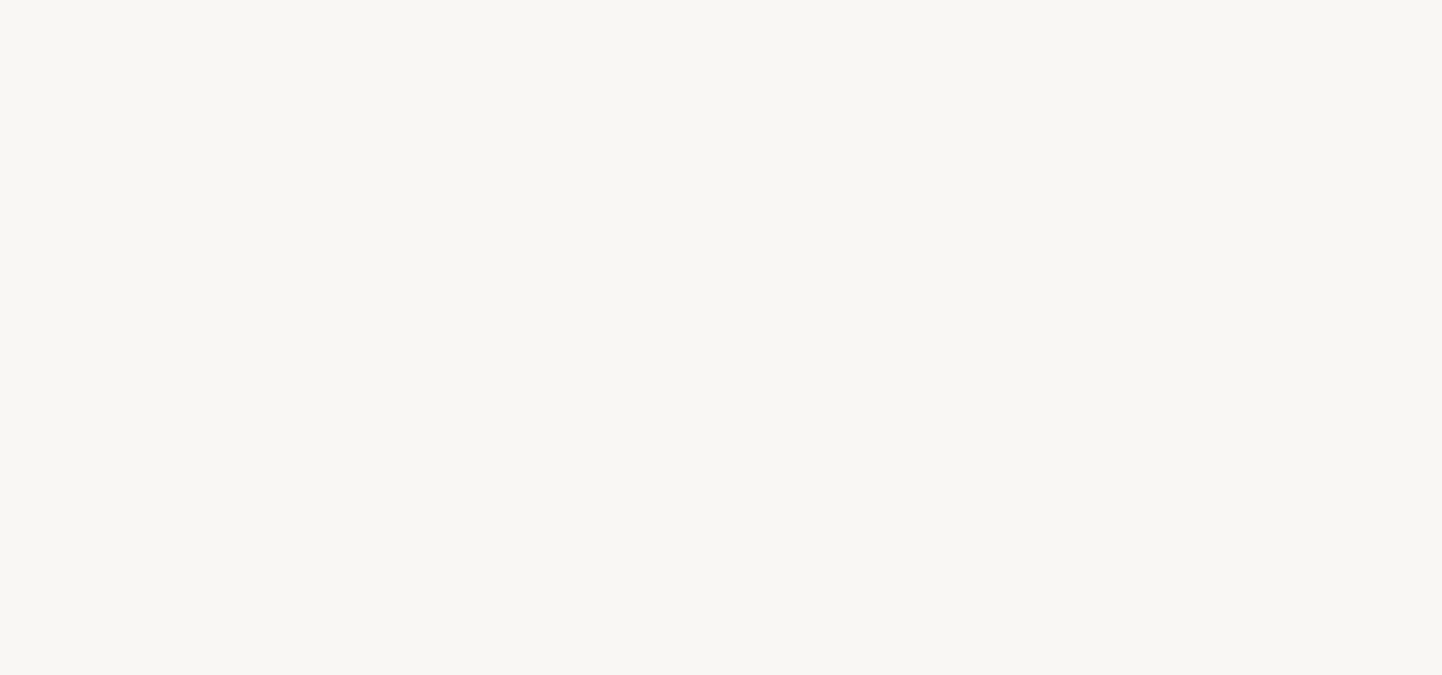
select select "DE"
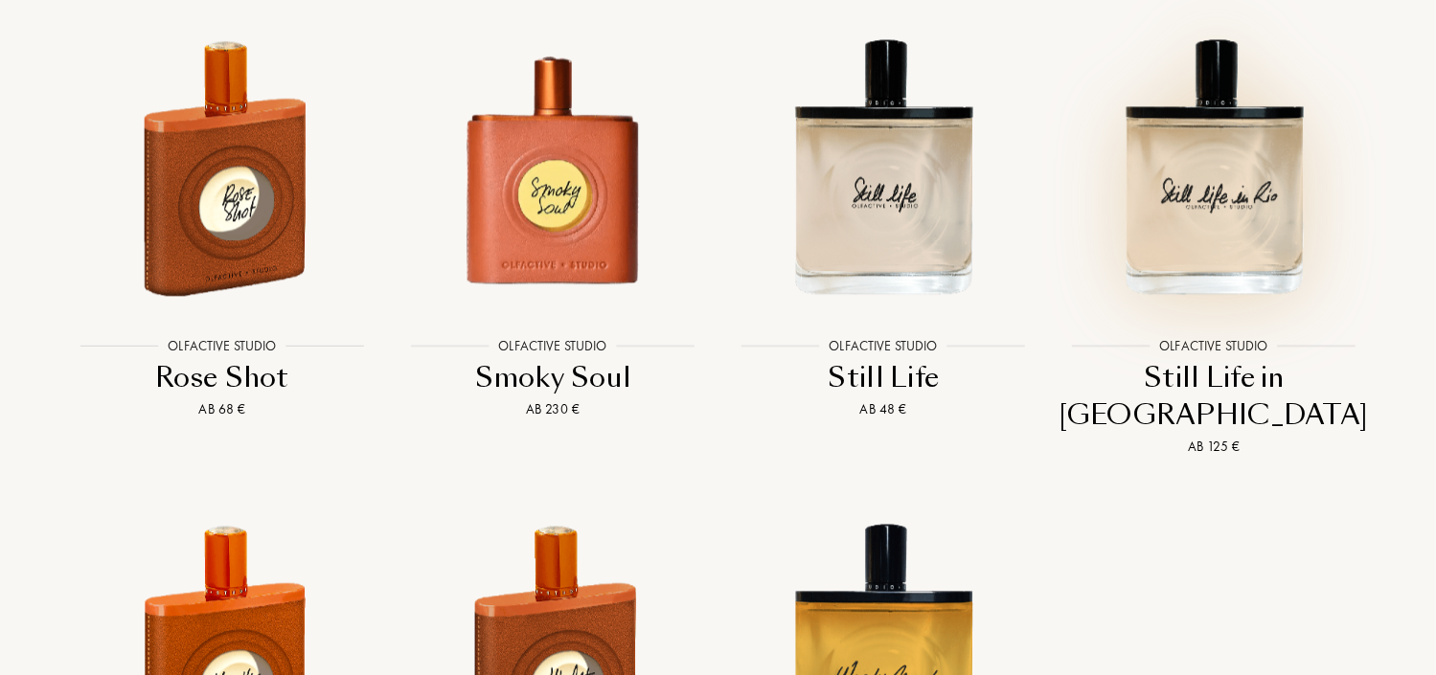
scroll to position [4537, 0]
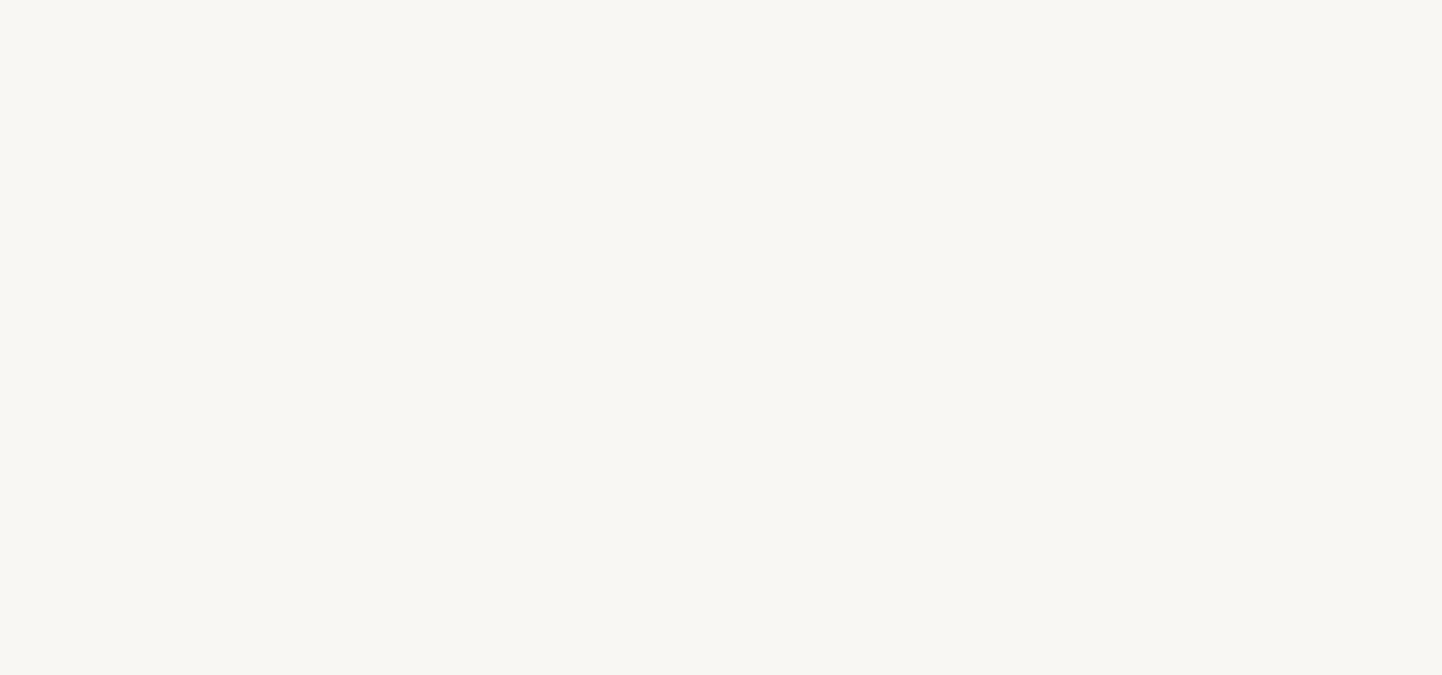
select select "DE"
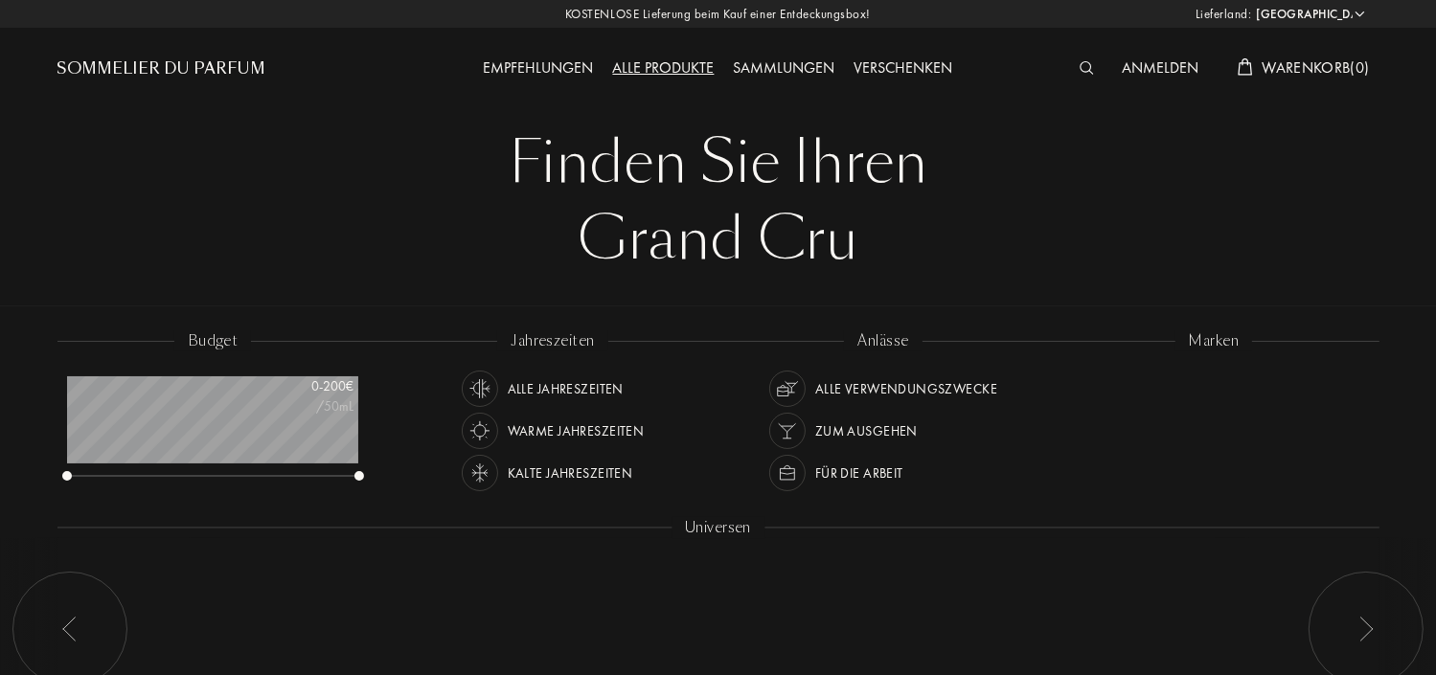
scroll to position [96, 292]
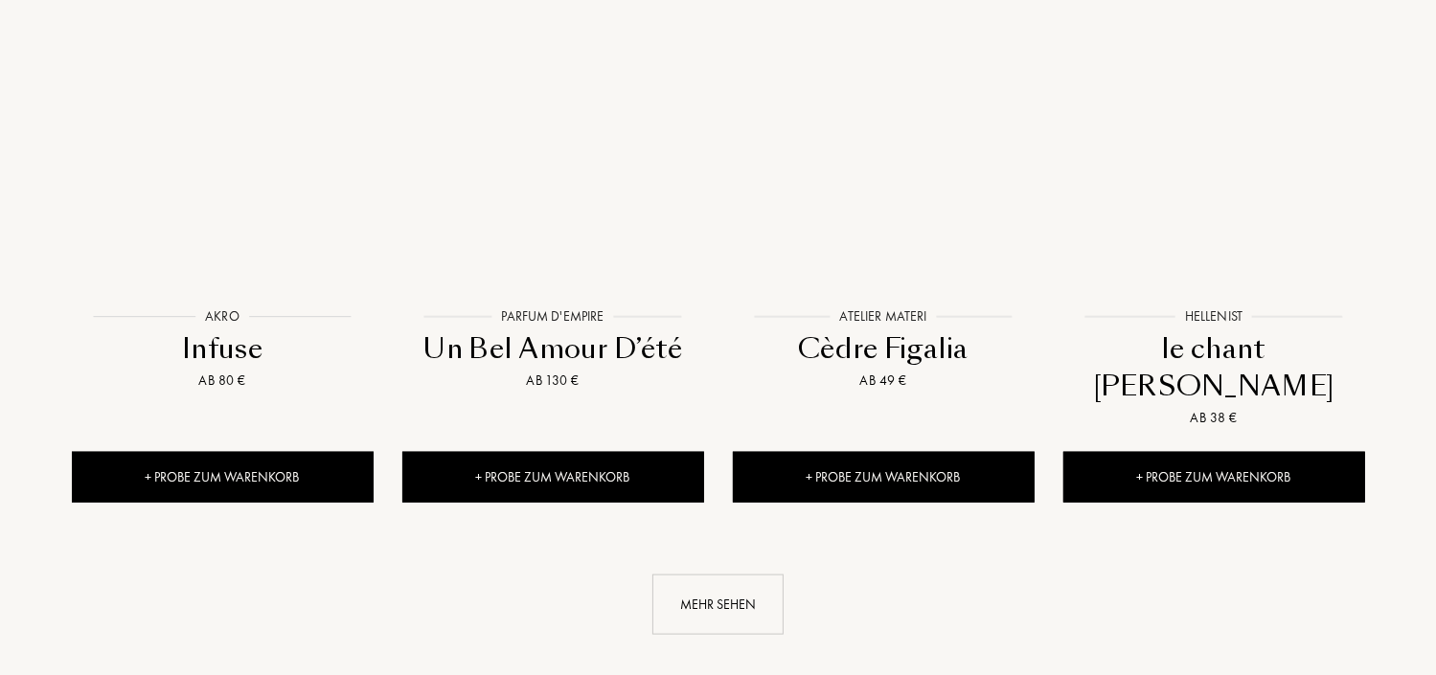
scroll to position [1982, 0]
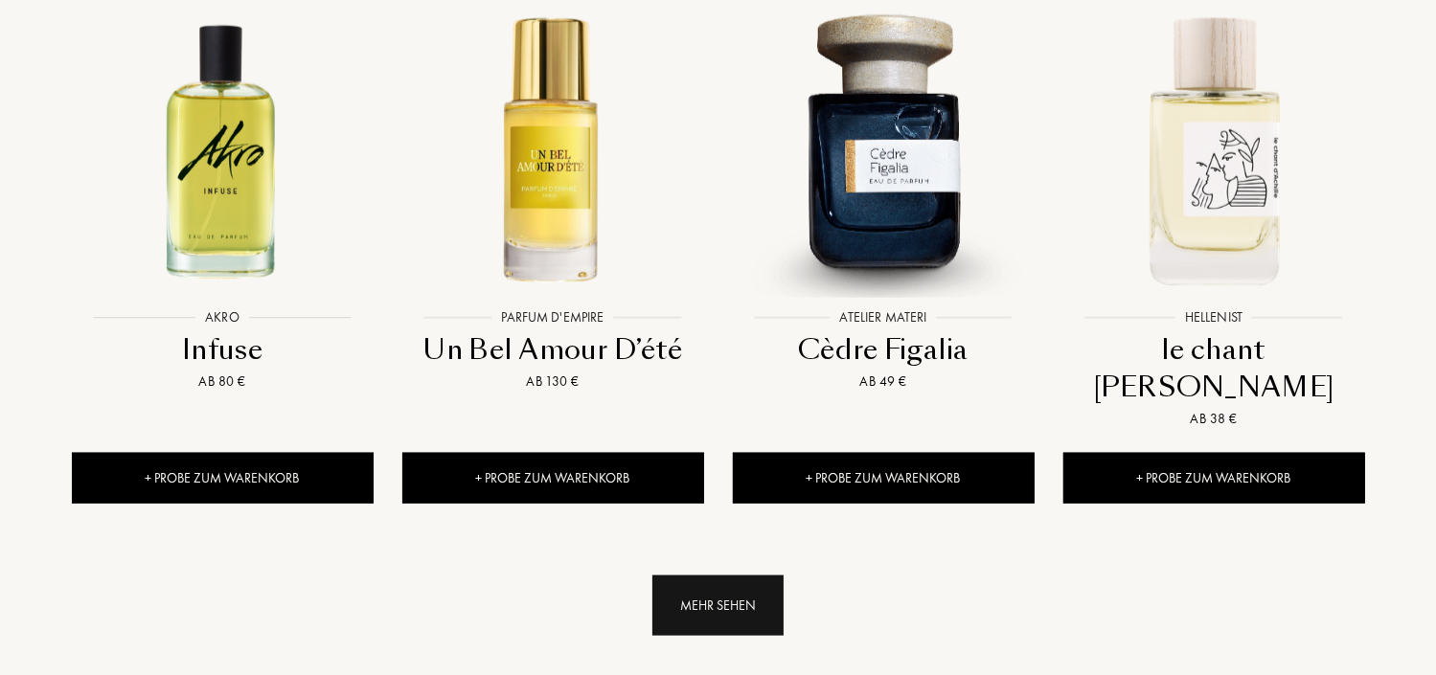
click at [722, 576] on div "Mehr sehen" at bounding box center [717, 606] width 131 height 60
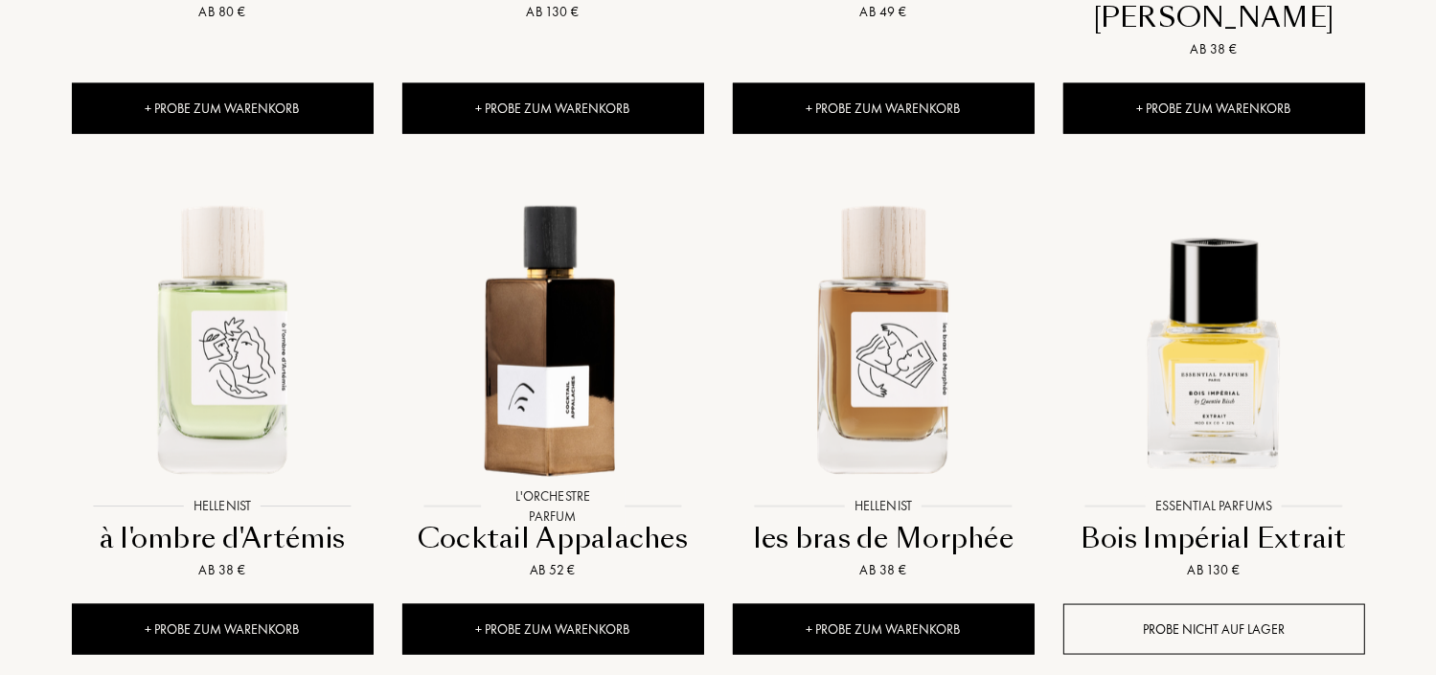
scroll to position [2355, 0]
